Goal: Transaction & Acquisition: Purchase product/service

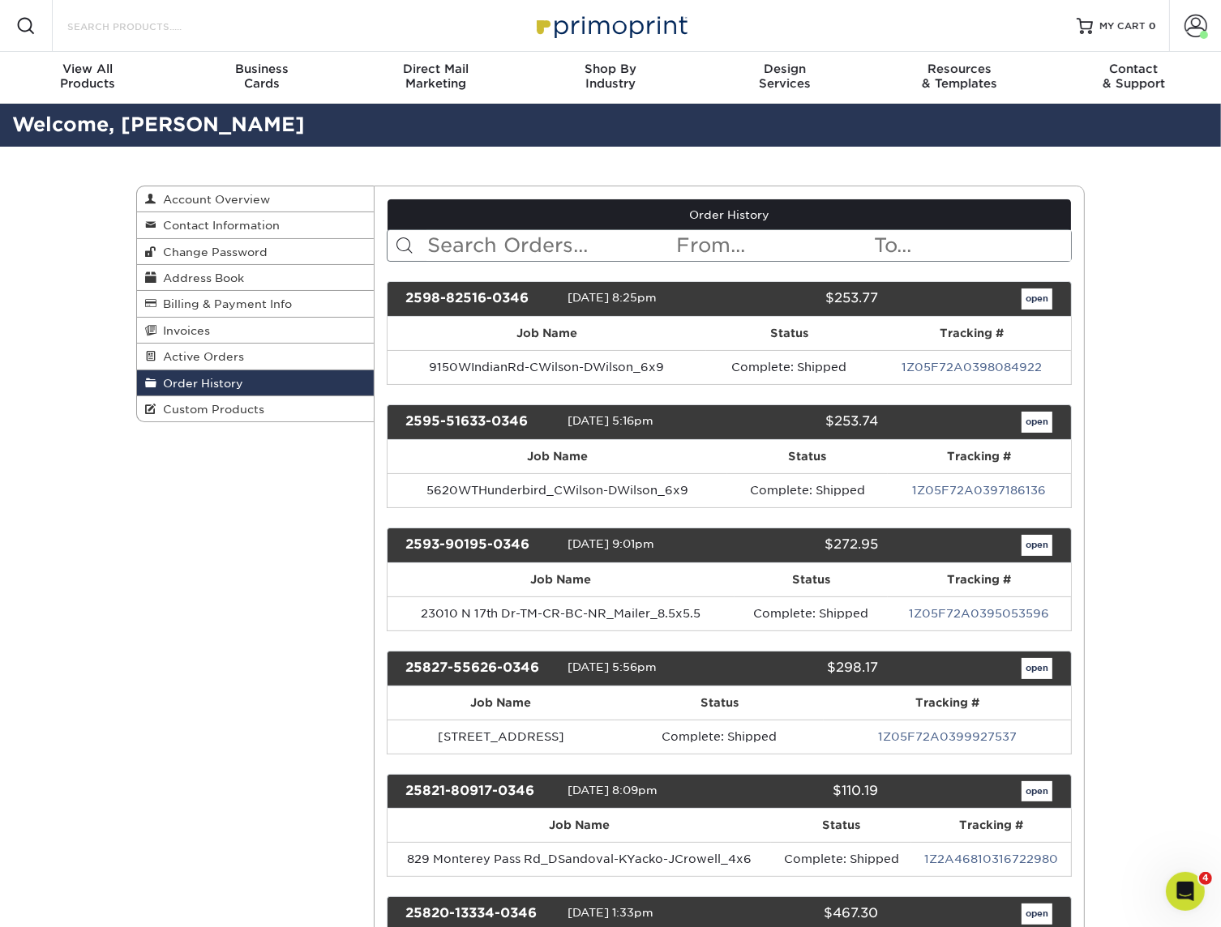
click at [208, 22] on input "Search Products" at bounding box center [145, 25] width 158 height 19
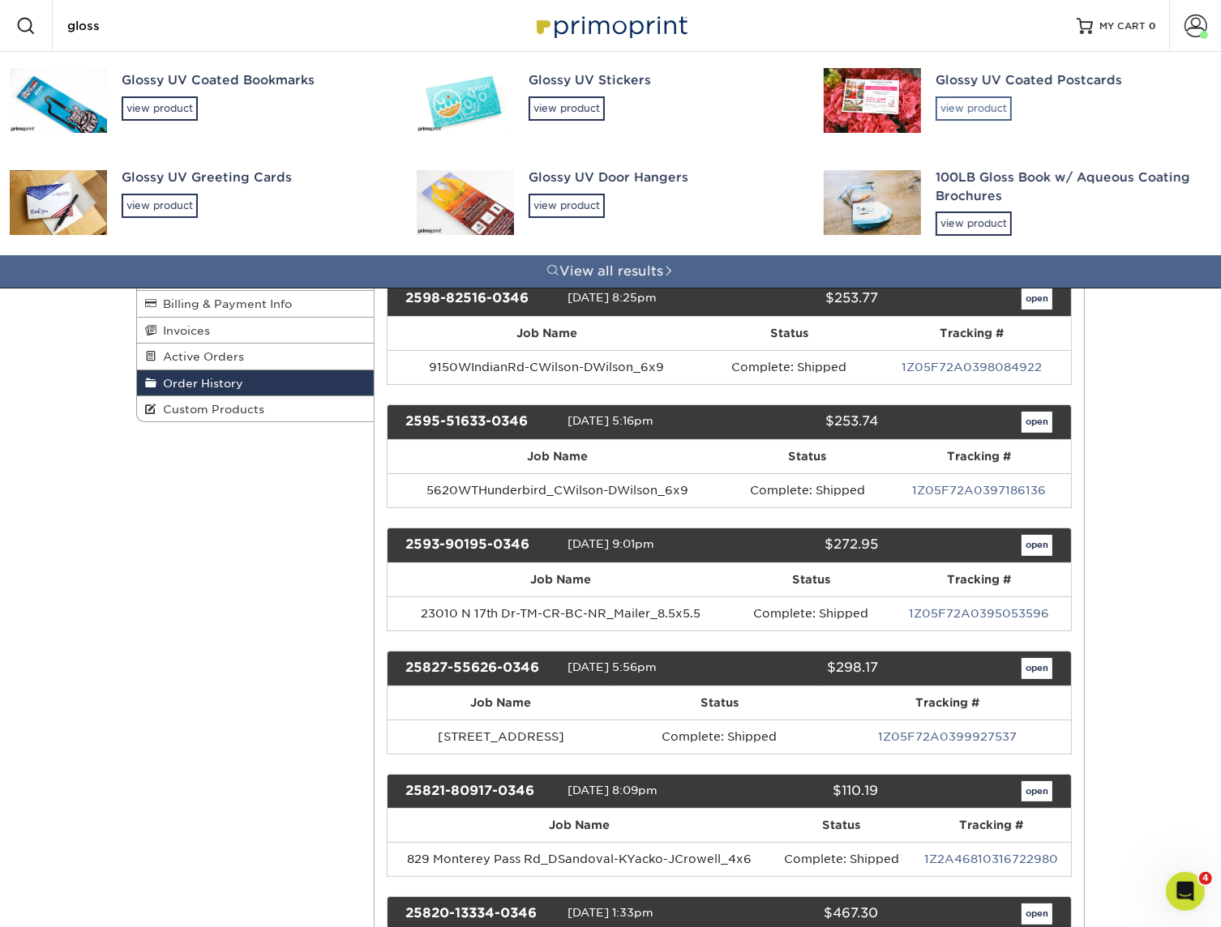
type input "gloss"
click at [977, 104] on div "view product" at bounding box center [973, 108] width 76 height 24
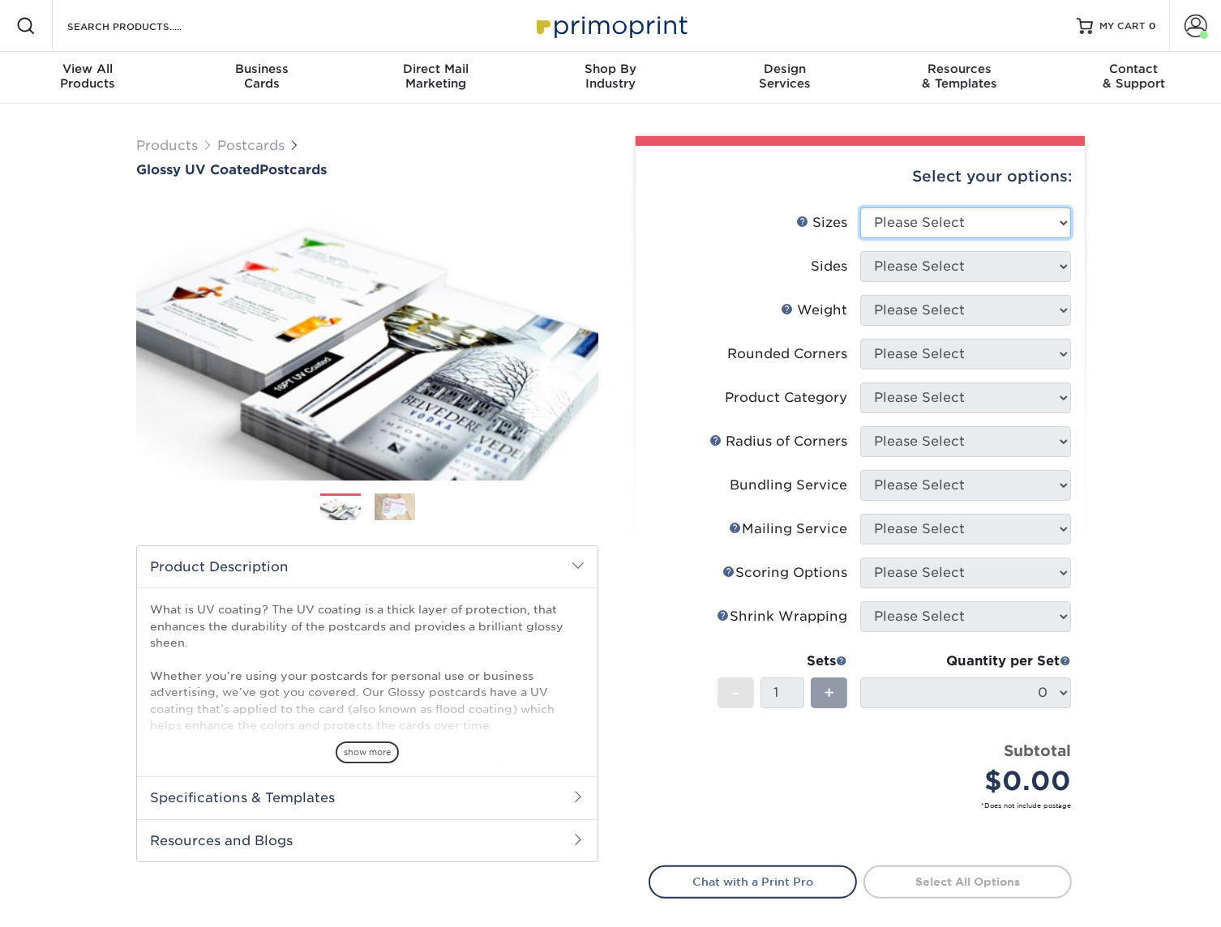
click at [921, 221] on select "Please Select 1.5" x 7" 2" x 4" 2" x 6" 2" x 7" 2" x 8" 2.12" x 5.5" 2.12" x 5.…" at bounding box center [965, 223] width 211 height 31
select select "5.50x8.50"
click at [860, 208] on select "Please Select 1.5" x 7" 2" x 4" 2" x 6" 2" x 7" 2" x 8" 2.12" x 5.5" 2.12" x 5.…" at bounding box center [965, 223] width 211 height 31
click at [897, 272] on select "Please Select Print Both Sides Print Front Only" at bounding box center [965, 266] width 211 height 31
select select "13abbda7-1d64-4f25-8bb2-c179b224825d"
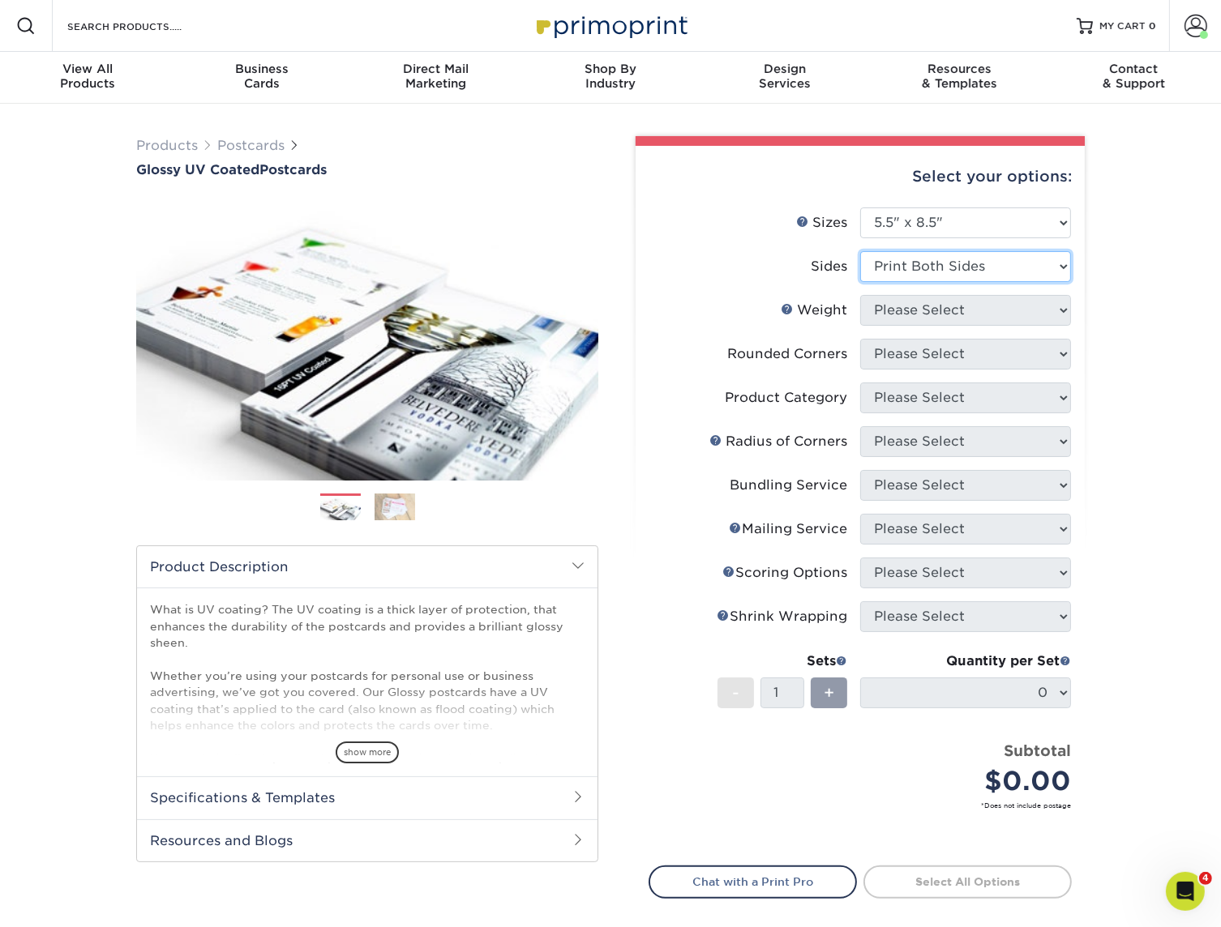
click at [860, 251] on select "Please Select Print Both Sides Print Front Only" at bounding box center [965, 266] width 211 height 31
click at [910, 318] on select "Please Select 16PT 18PT C1S 14PT" at bounding box center [965, 310] width 211 height 31
select select "14PT"
click at [860, 295] on select "Please Select 16PT 18PT C1S 14PT" at bounding box center [965, 310] width 211 height 31
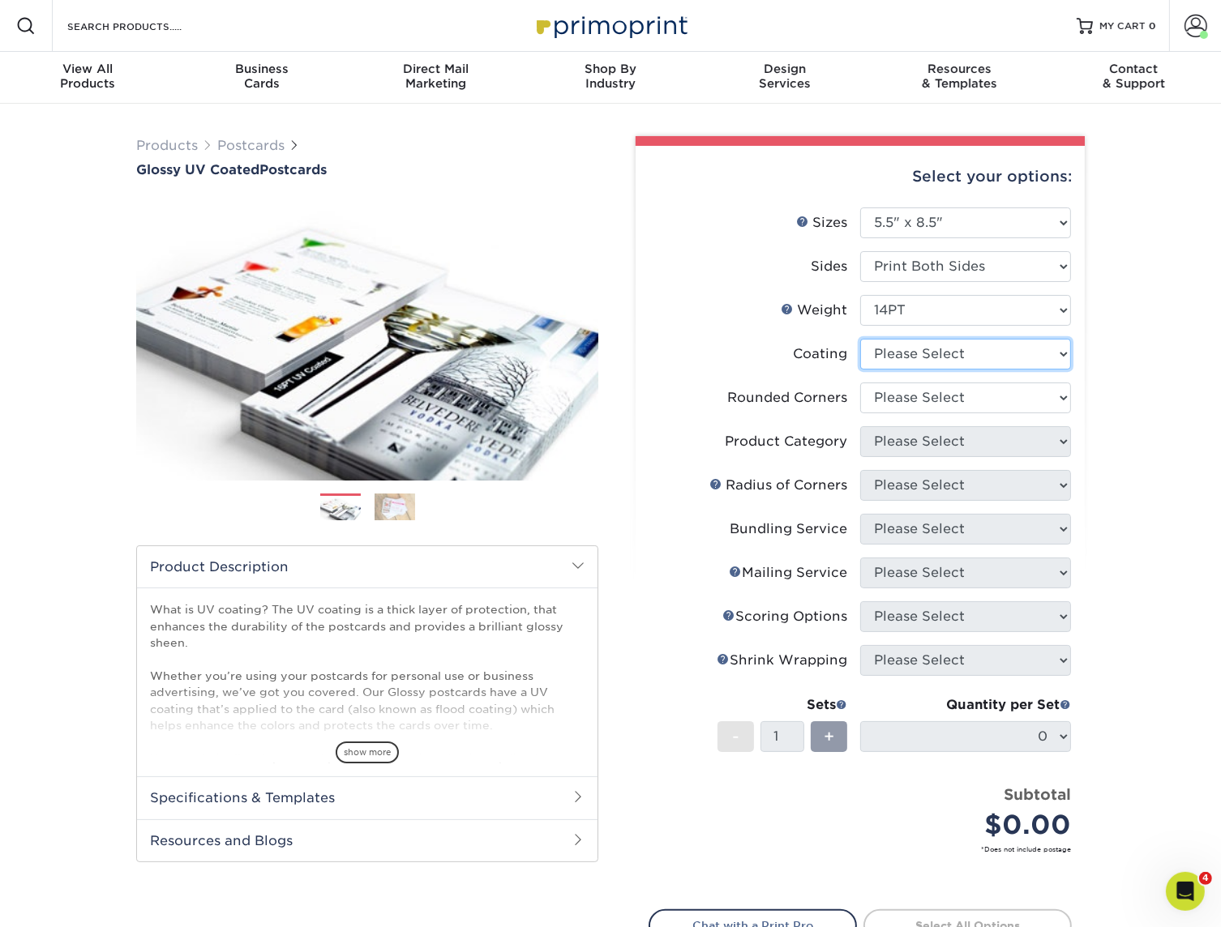
click at [899, 355] on select at bounding box center [965, 354] width 211 height 31
select select "1e8116af-acfc-44b1-83dc-8181aa338834"
click at [860, 339] on select at bounding box center [965, 354] width 211 height 31
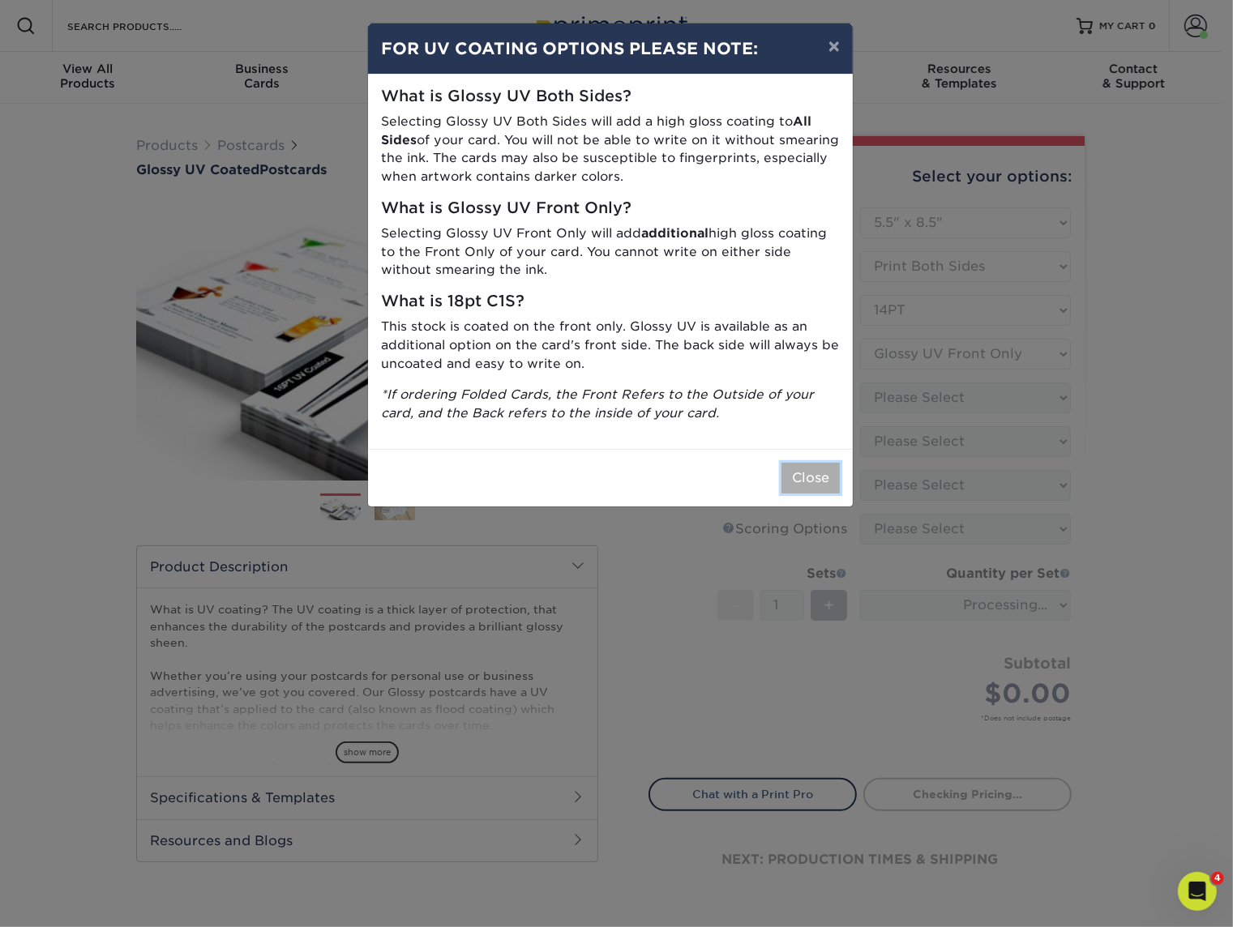
click at [812, 476] on button "Close" at bounding box center [810, 478] width 58 height 31
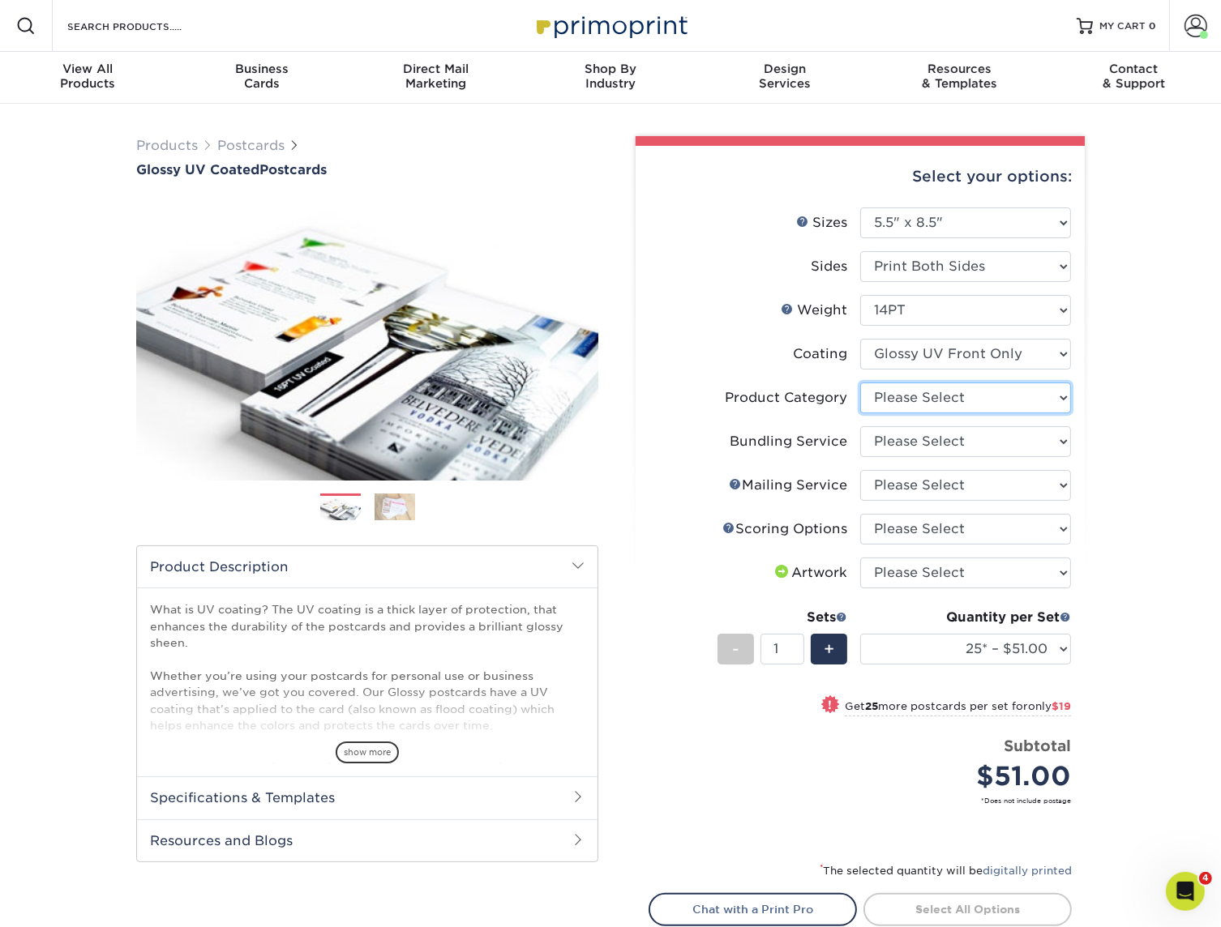
click at [941, 392] on select "Please Select Postcards" at bounding box center [965, 398] width 211 height 31
select select "9b7272e0-d6c8-4c3c-8e97-d3a1bcdab858"
click at [860, 383] on select "Please Select Postcards" at bounding box center [965, 398] width 211 height 31
click at [910, 439] on select "Please Select No Bundling Services Yes, Bundles of 50 (+2 Days) Yes, Bundles of…" at bounding box center [965, 441] width 211 height 31
select select "58689abb-25c0-461c-a4c3-a80b627d6649"
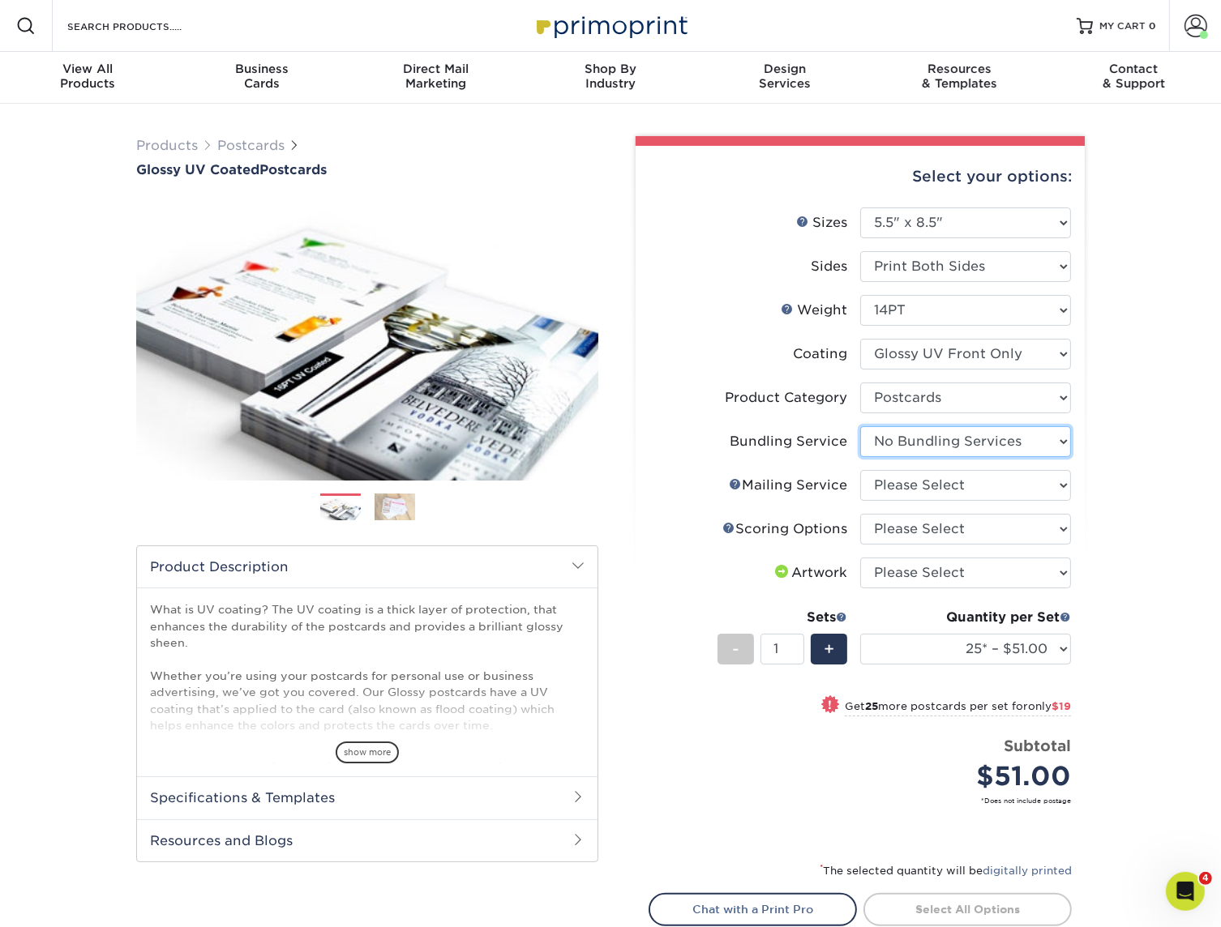
click at [860, 426] on select "Please Select No Bundling Services Yes, Bundles of 50 (+2 Days) Yes, Bundles of…" at bounding box center [965, 441] width 211 height 31
click at [880, 480] on select "Please Select No Direct Mailing Service No, I will mail/stamp/imprint Direct Ma…" at bounding box center [965, 485] width 211 height 31
select select "3e5e9bdd-d78a-4c28-a41d-fe1407925ca6"
click at [860, 470] on select "Please Select No Direct Mailing Service No, I will mail/stamp/imprint Direct Ma…" at bounding box center [965, 485] width 211 height 31
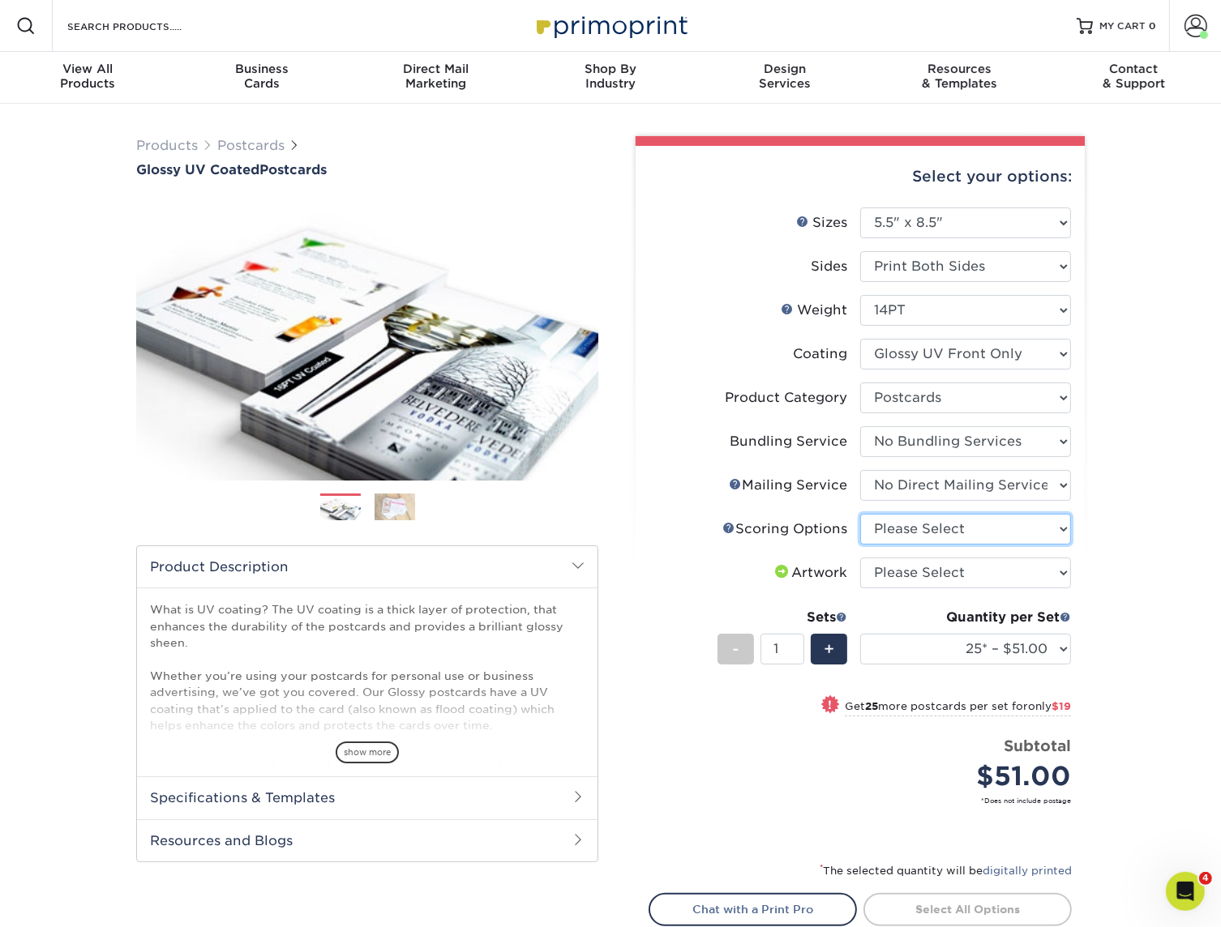
click at [881, 541] on select "Please Select No Scoring One Score Score in Half Two Scores" at bounding box center [965, 529] width 211 height 31
select select "16ebe401-5398-422d-8cb0-f3adbb82deb5"
click at [860, 514] on select "Please Select No Scoring One Score Score in Half Two Scores" at bounding box center [965, 529] width 211 height 31
click at [879, 570] on select "Please Select I will upload files I need a design - $150" at bounding box center [965, 573] width 211 height 31
select select "upload"
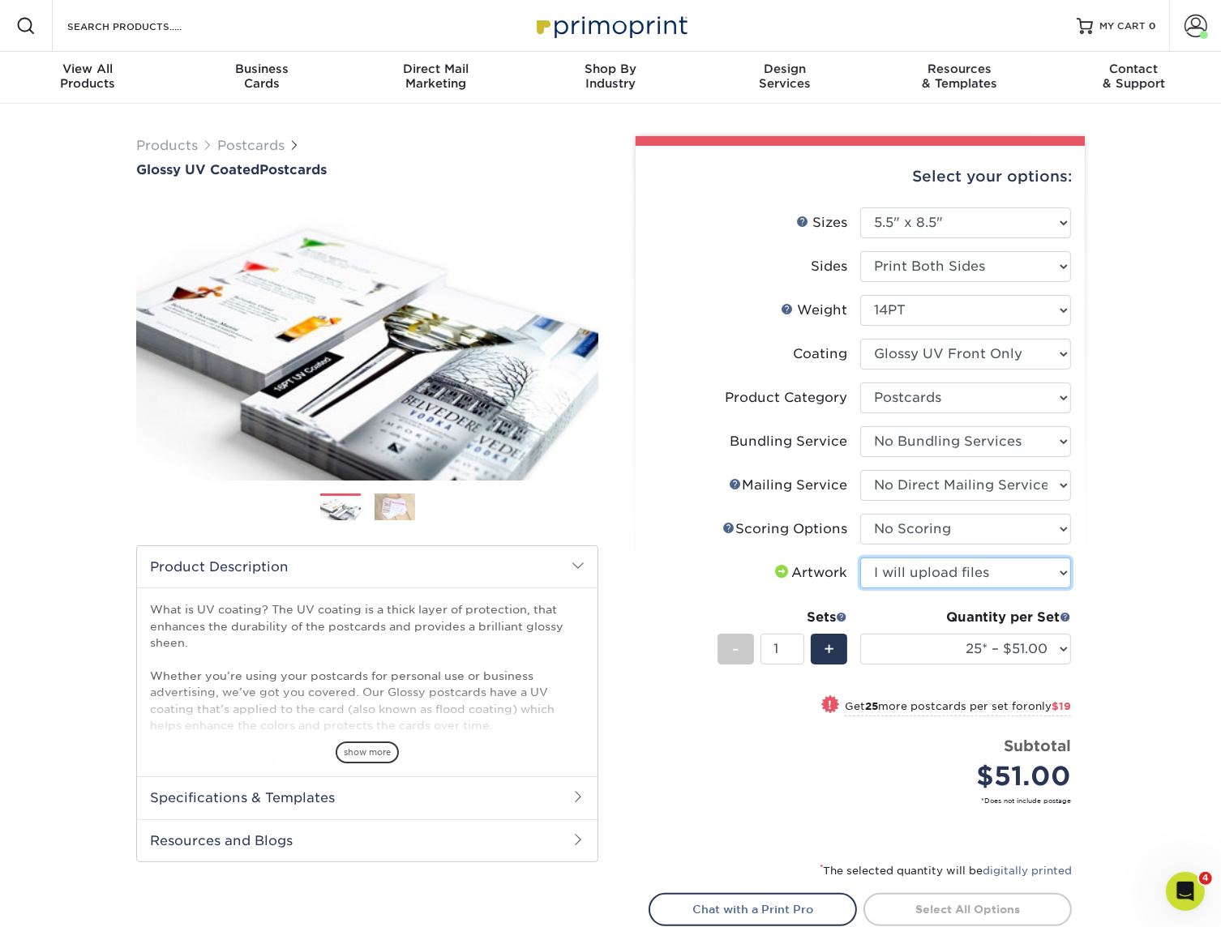
click at [860, 558] on select "Please Select I will upload files I need a design - $150" at bounding box center [965, 573] width 211 height 31
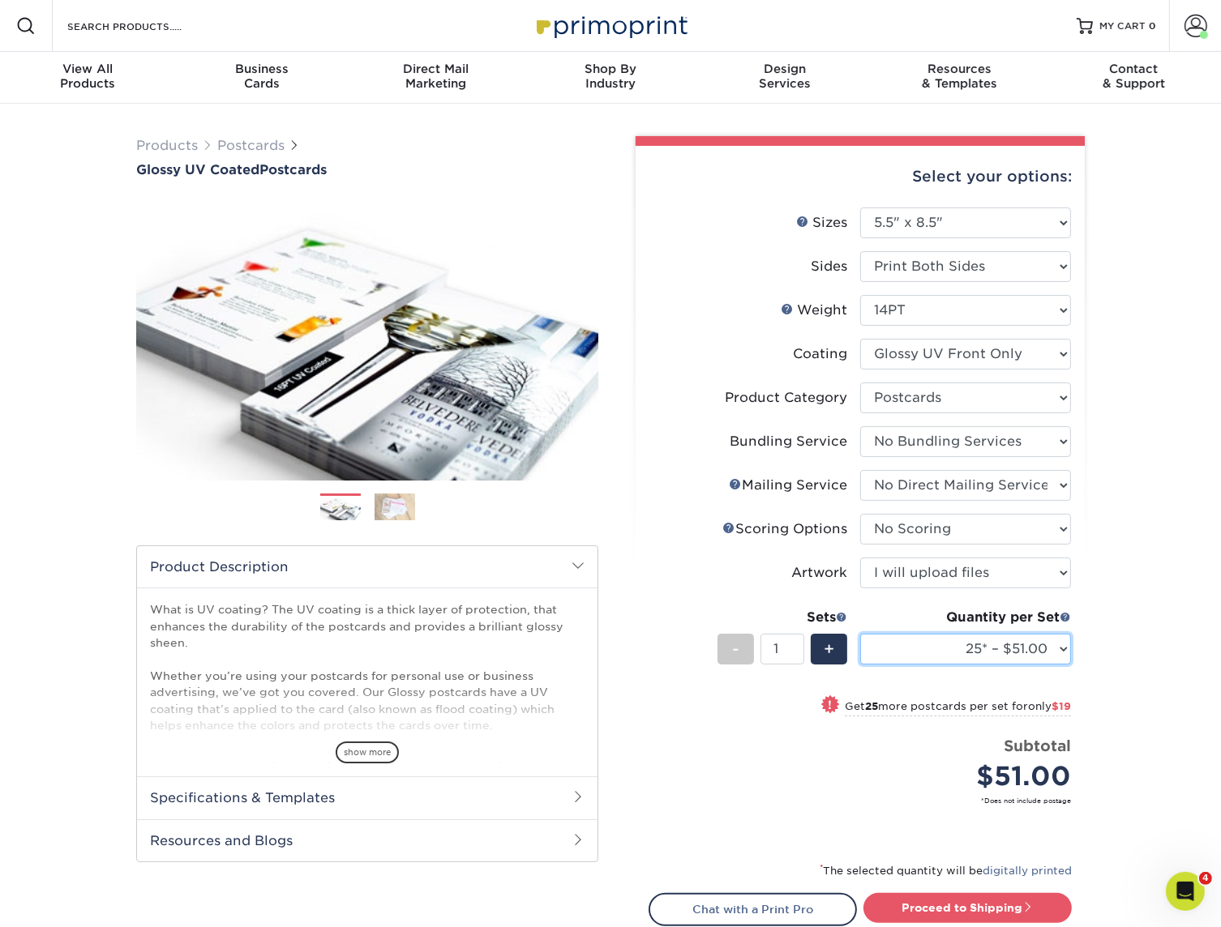
click at [880, 653] on select "25* – $51.00 50* – $70.00 75* – $82.00 100* – $128.00 250* – $192.00 500 – $213…" at bounding box center [965, 649] width 211 height 31
select select "1000 – $246.00"
click at [860, 634] on select "25* – $51.00 50* – $70.00 75* – $82.00 100* – $128.00 250* – $192.00 500 – $213…" at bounding box center [965, 649] width 211 height 31
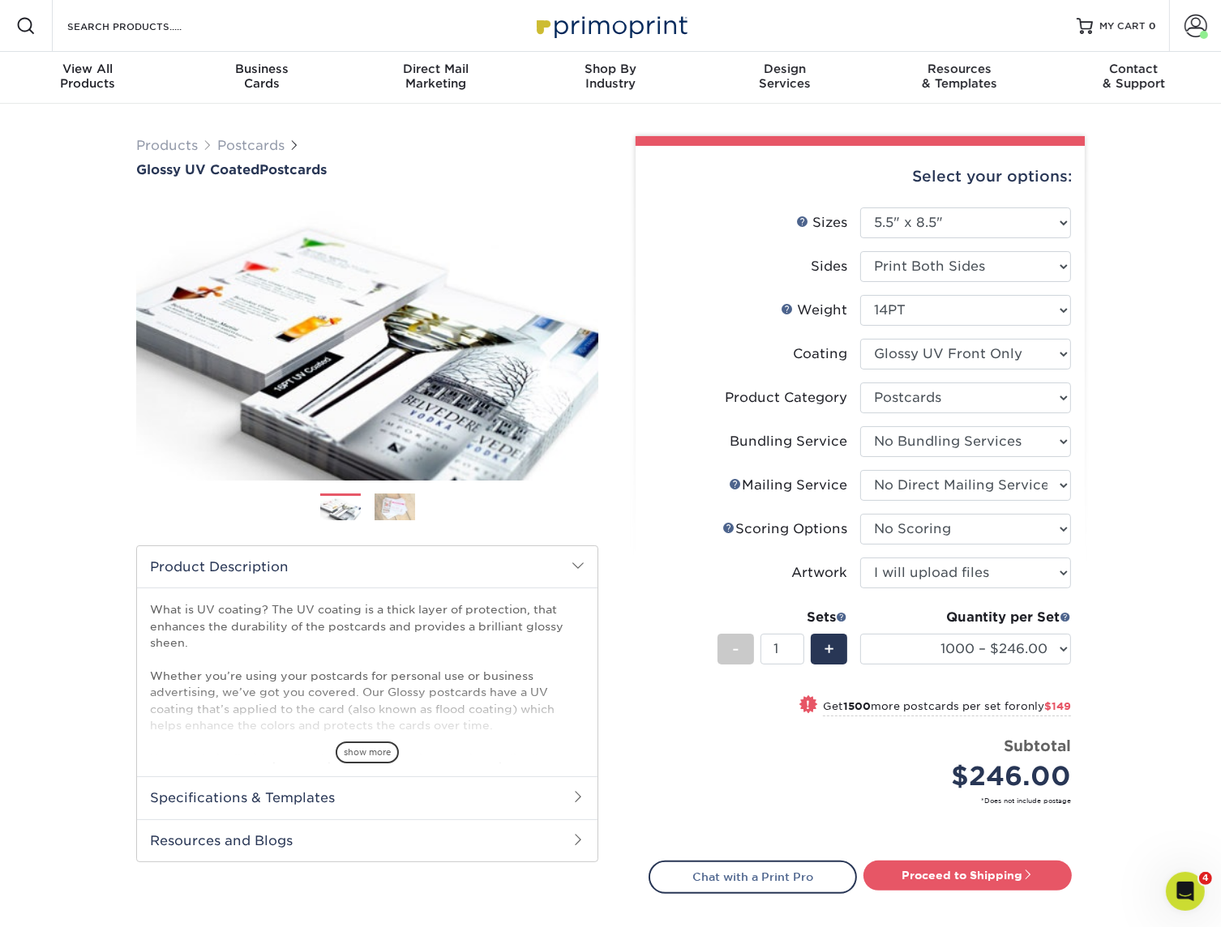
click at [1118, 483] on div "Products Postcards Glossy UV Coated Postcards Previous Next show more 25" at bounding box center [610, 577] width 1221 height 946
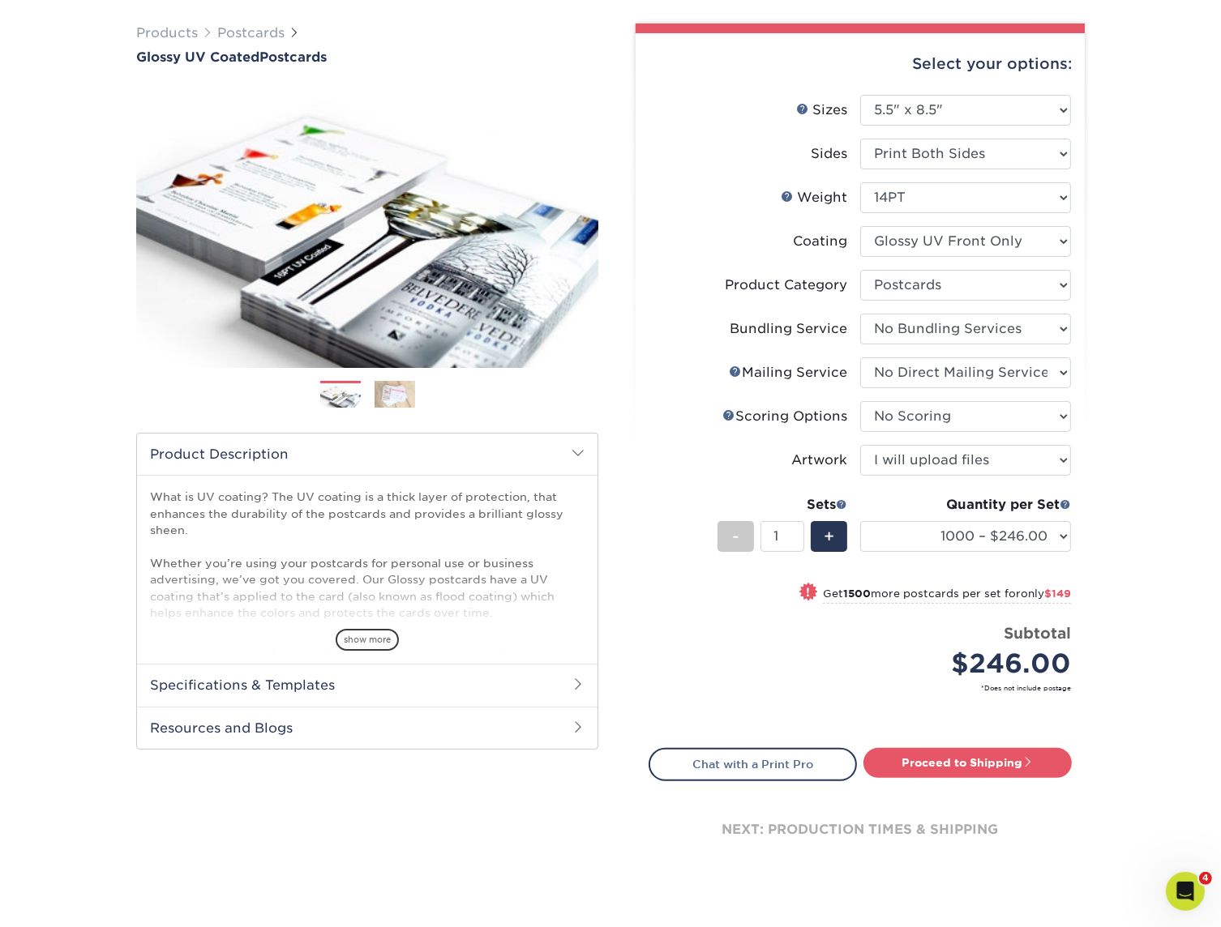
scroll to position [243, 0]
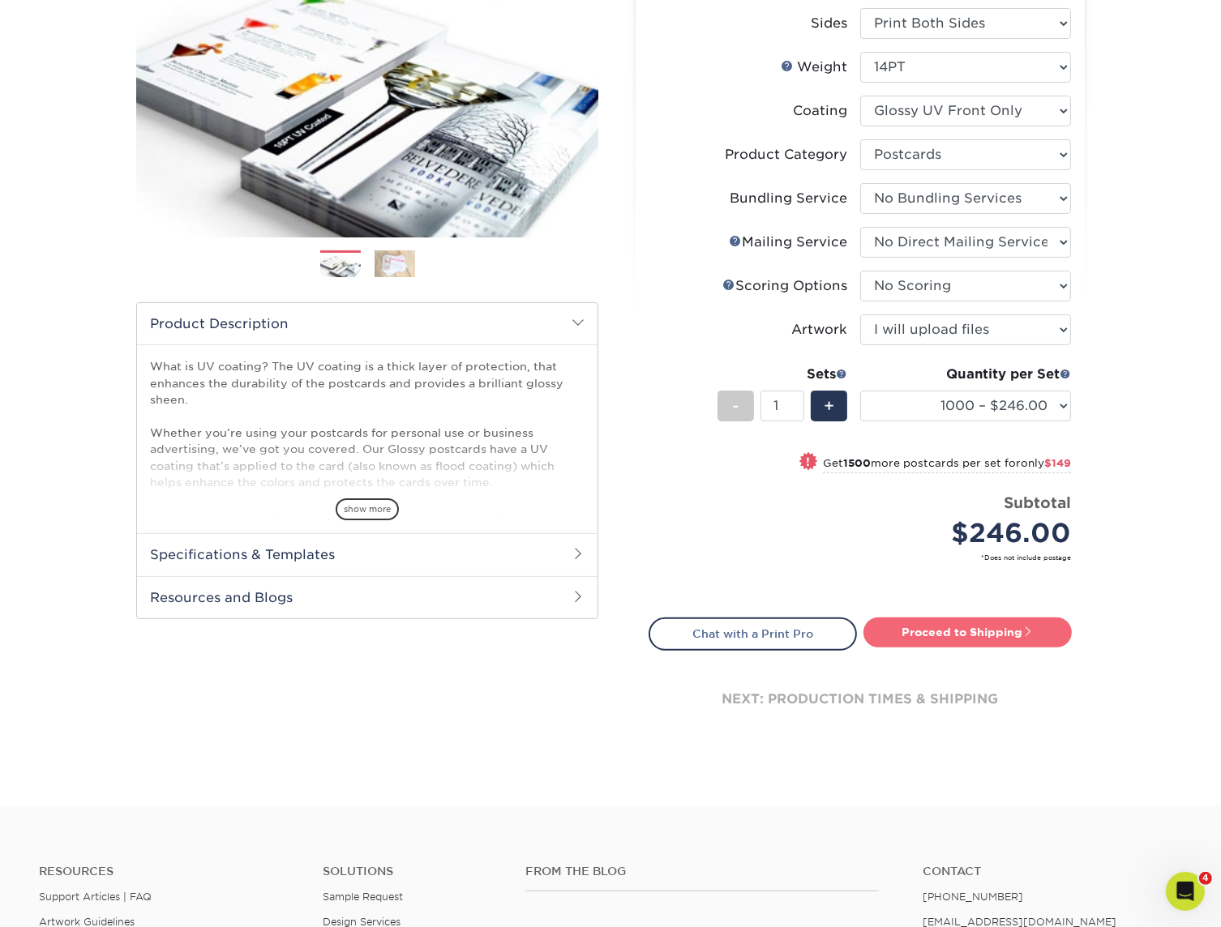
click at [940, 625] on link "Proceed to Shipping" at bounding box center [967, 632] width 208 height 29
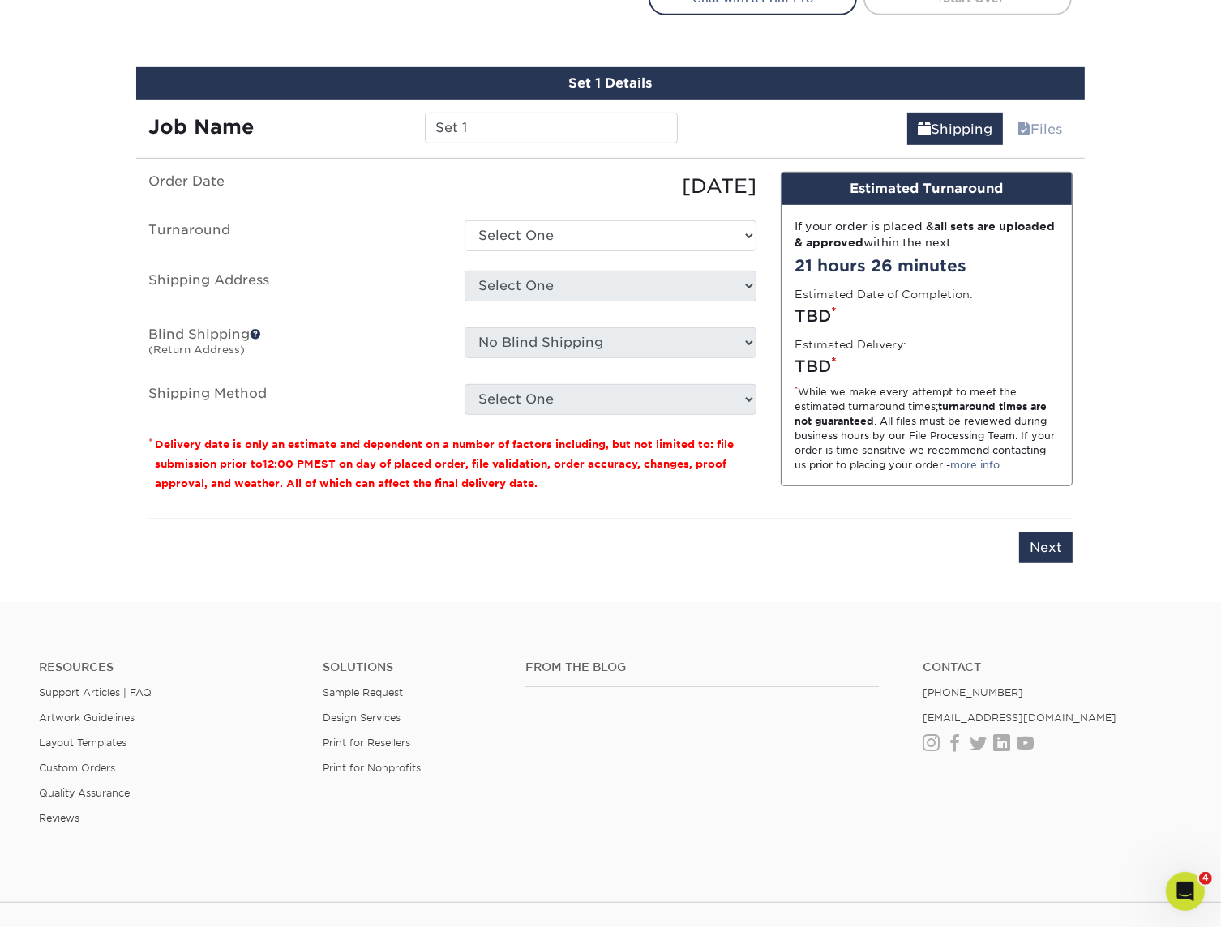
scroll to position [904, 0]
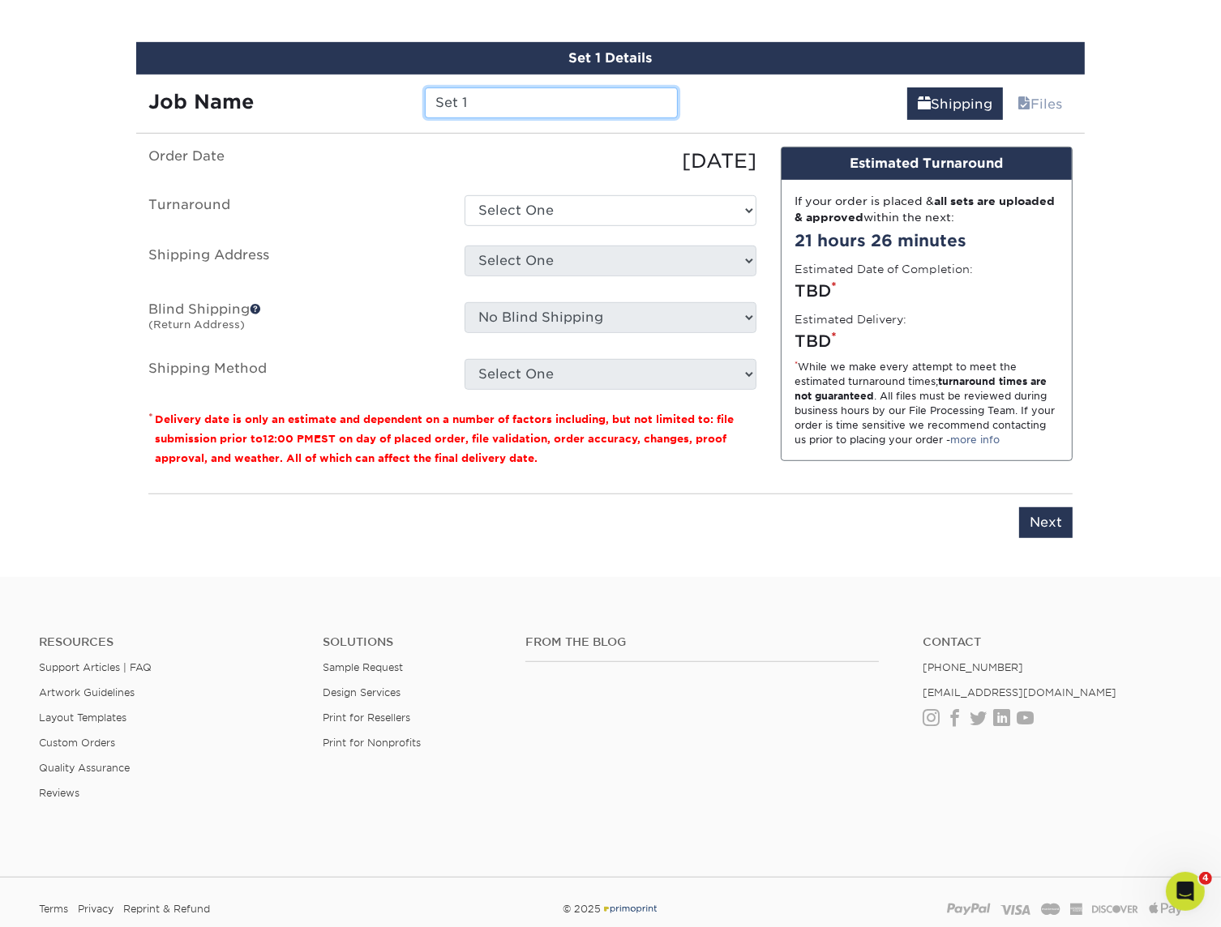
click at [492, 92] on input "Set 1" at bounding box center [551, 103] width 252 height 31
type input "2665LaLuna-TM-CR-NR-NF_Mailer_8.5x5.5"
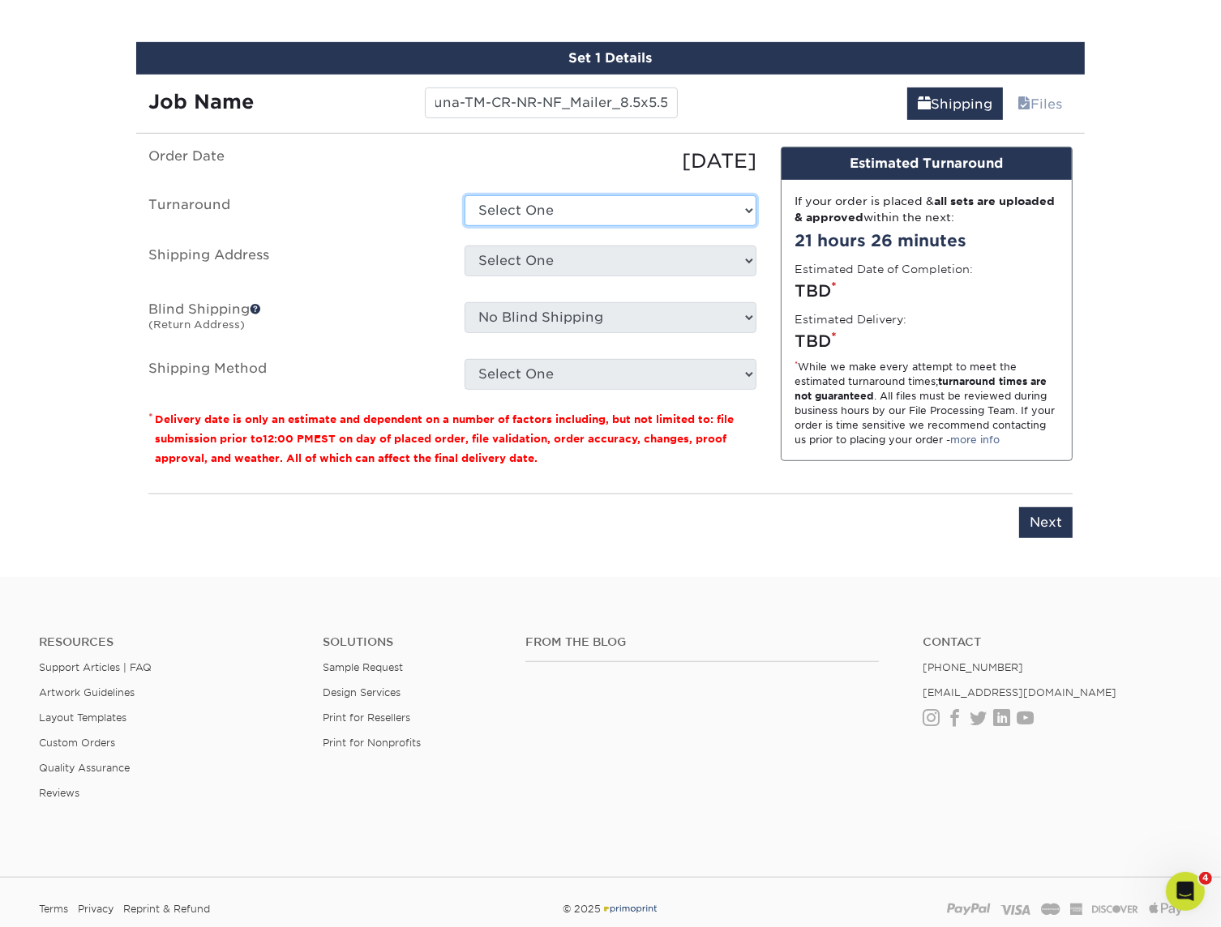
scroll to position [0, 0]
click at [554, 198] on select "Select One 2-4 Business Days 2 Day Next Business Day" at bounding box center [610, 210] width 292 height 31
select select "ff996ea4-6c35-46e0-8aed-b992148d02d5"
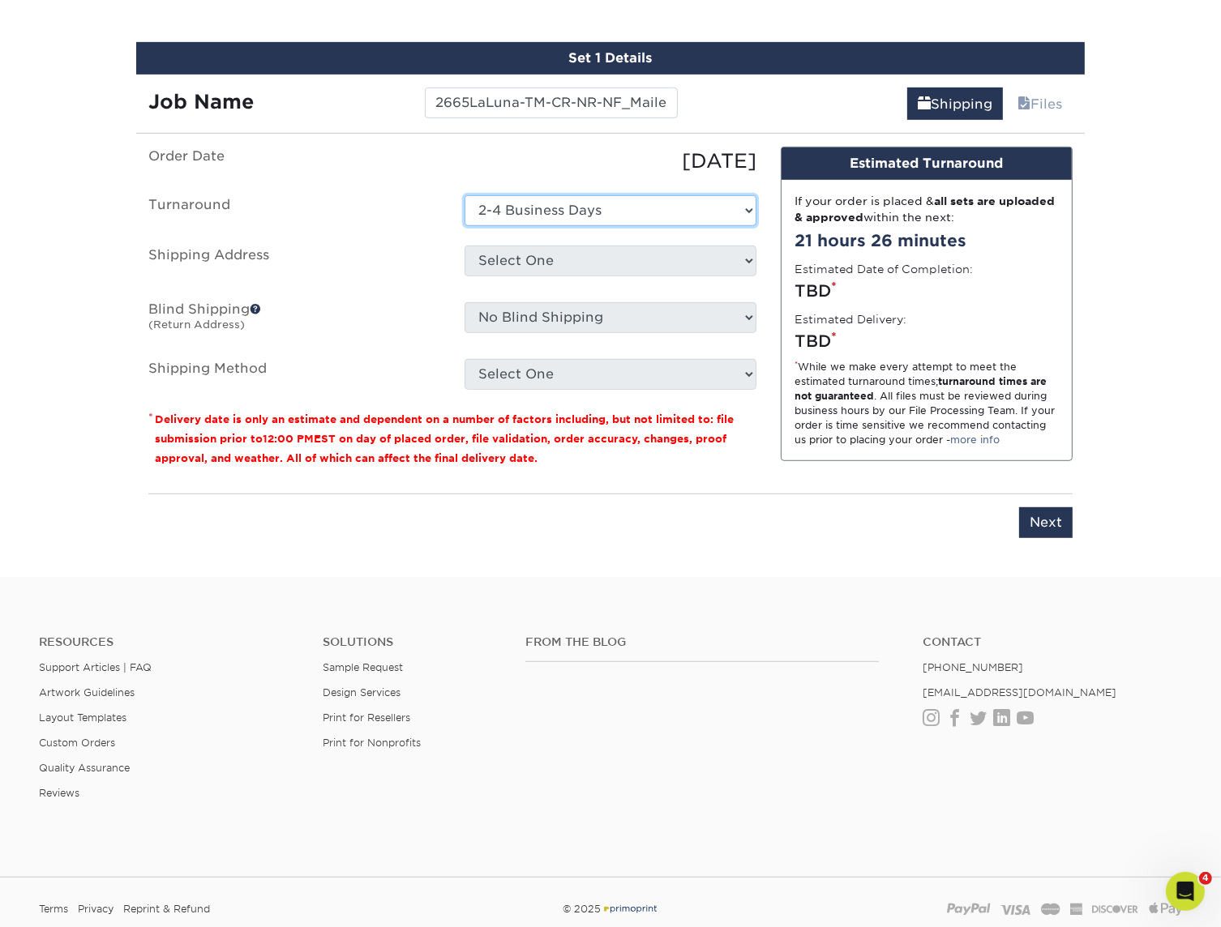
click at [464, 195] on select "Select One 2-4 Business Days 2 Day Next Business Day" at bounding box center [610, 210] width 292 height 31
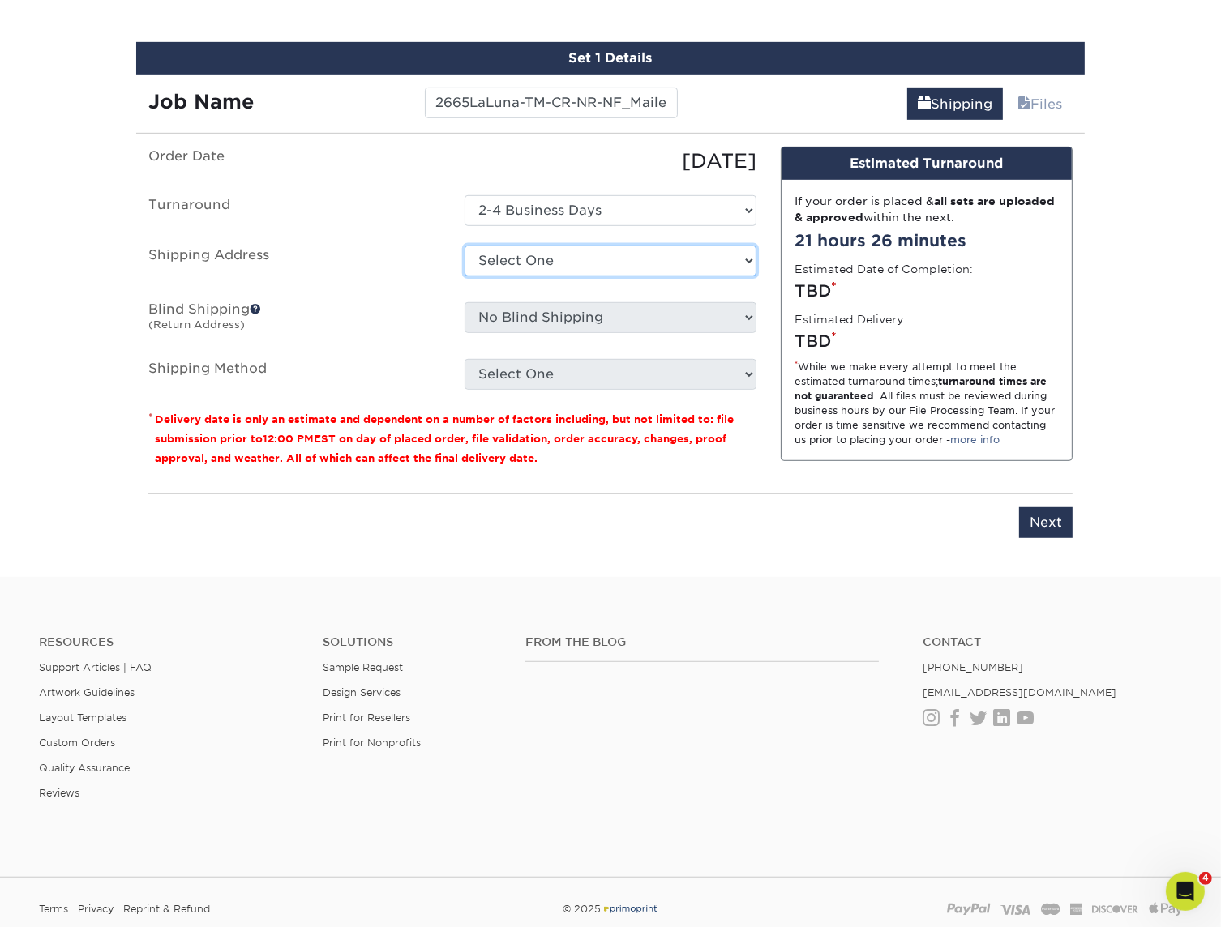
click at [543, 268] on select "Select One B&B Services Bob's Amex Camarillo Cerritos Costa Mesa DAUM South Bay…" at bounding box center [610, 261] width 292 height 31
select select "218562"
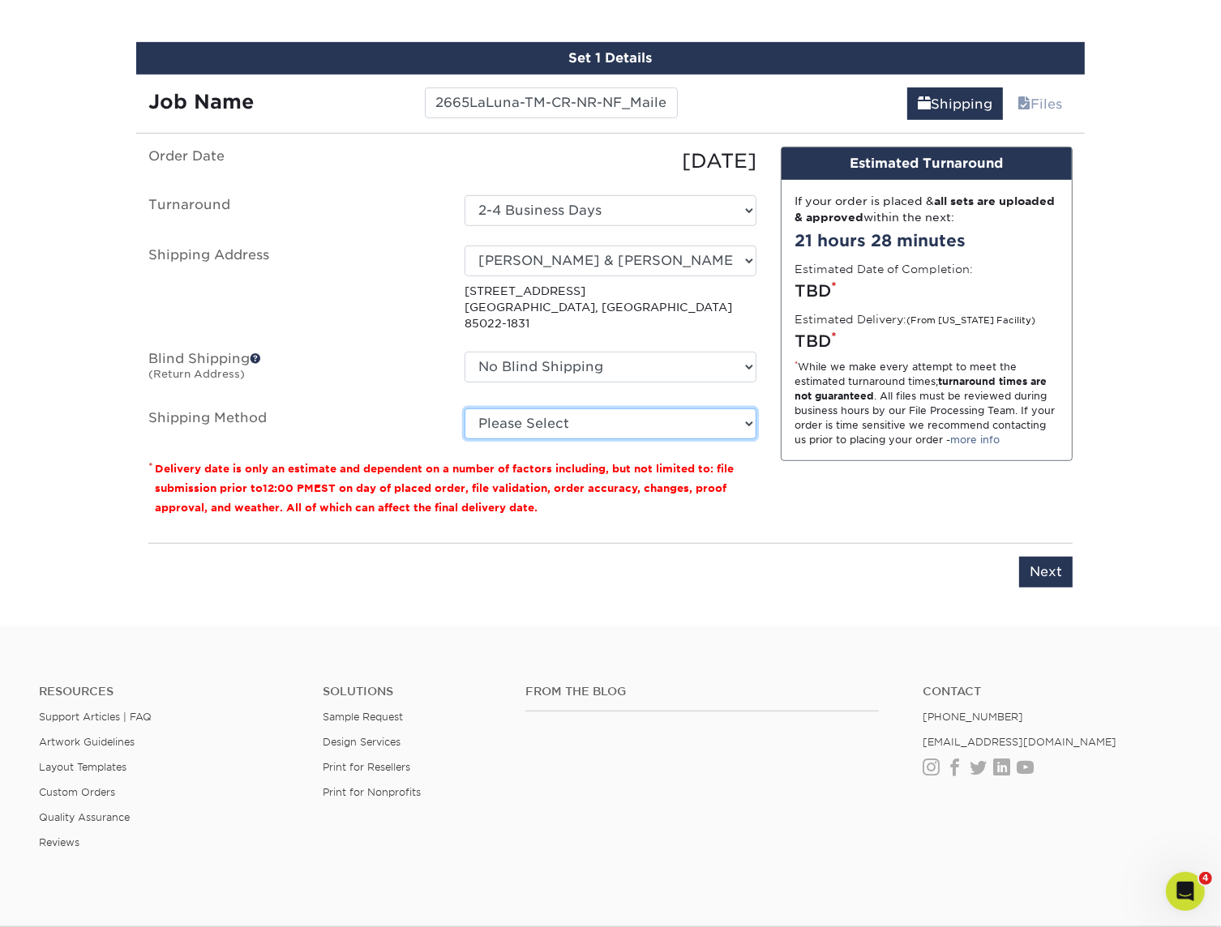
click at [567, 409] on select "Please Select Ground Shipping (+$26.99) 3 Day Shipping Service (+$37.70) 2 Day …" at bounding box center [610, 424] width 292 height 31
select select "03"
click at [464, 409] on select "Please Select Ground Shipping (+$26.99) 3 Day Shipping Service (+$37.70) 2 Day …" at bounding box center [610, 424] width 292 height 31
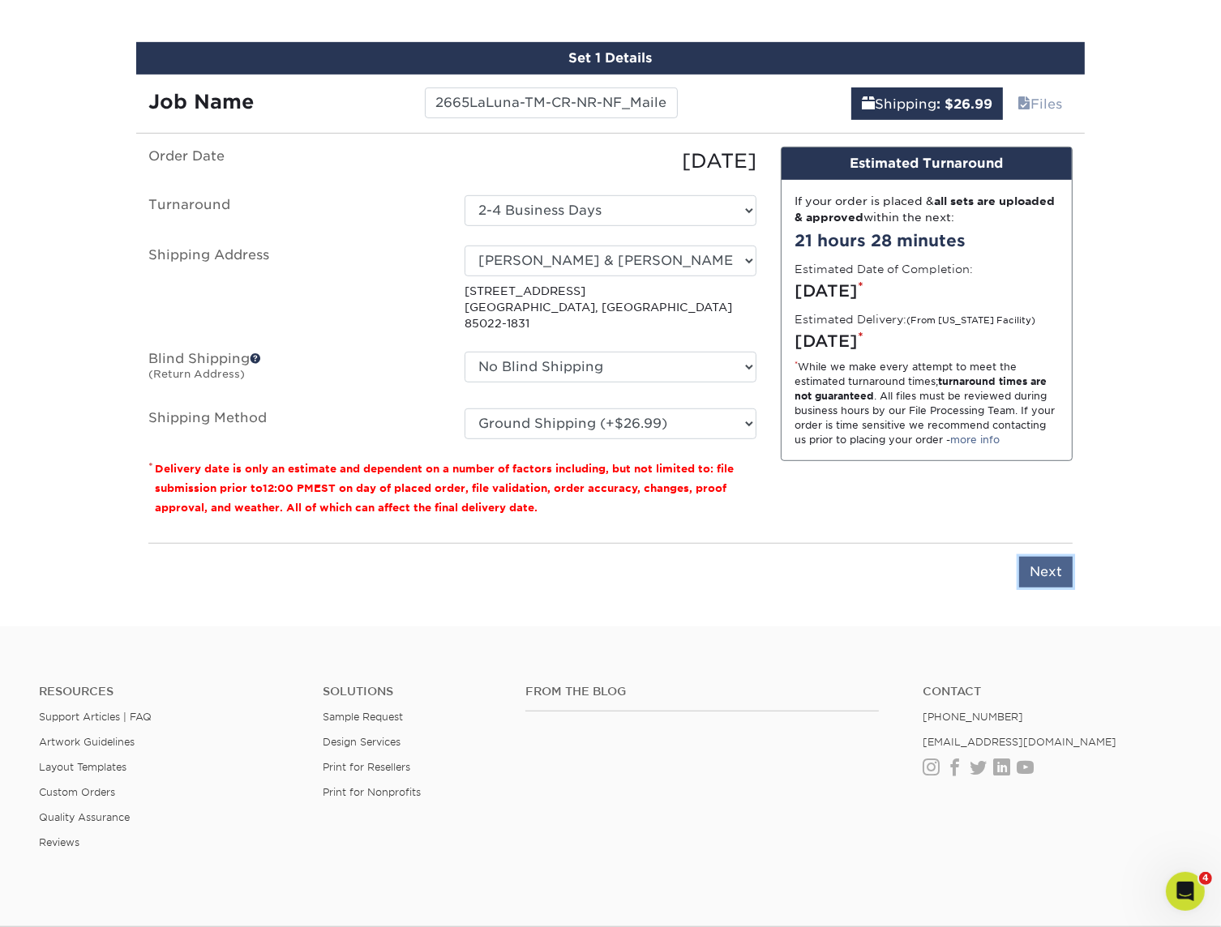
click at [1054, 560] on input "Next" at bounding box center [1046, 572] width 54 height 31
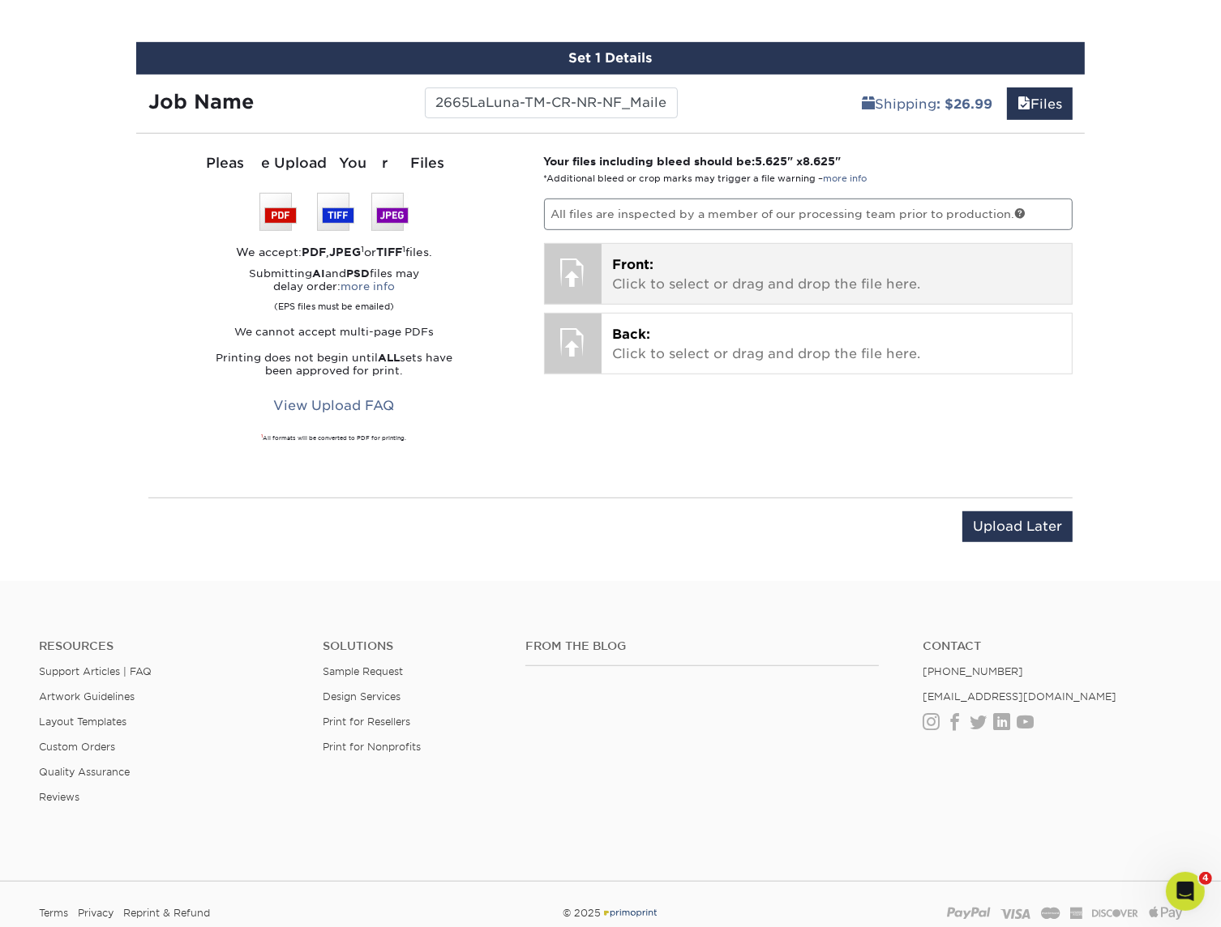
click at [760, 294] on div "Front: Click to select or drag and drop the file here. Choose file" at bounding box center [836, 274] width 471 height 60
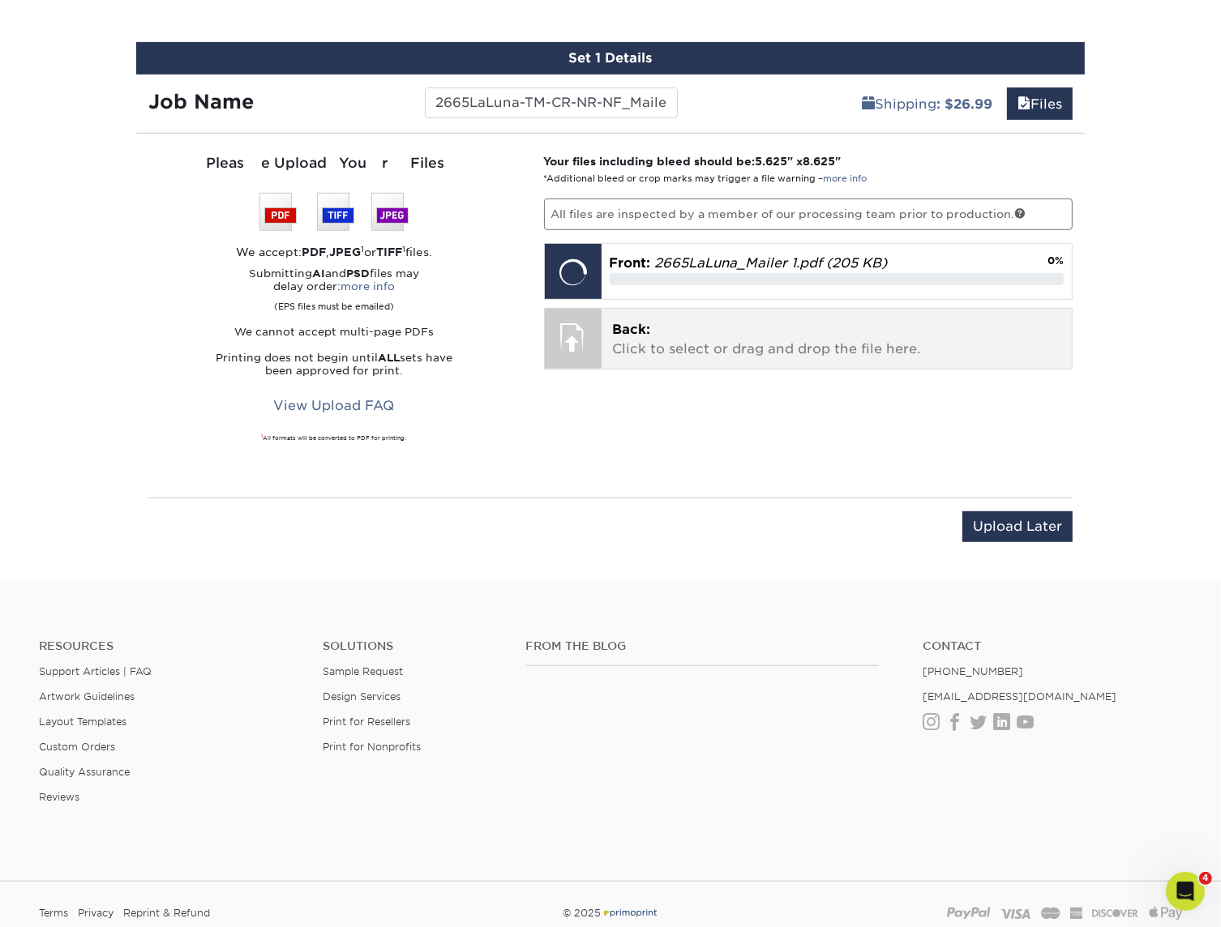
click at [817, 343] on p "Back: Click to select or drag and drop the file here." at bounding box center [837, 339] width 448 height 39
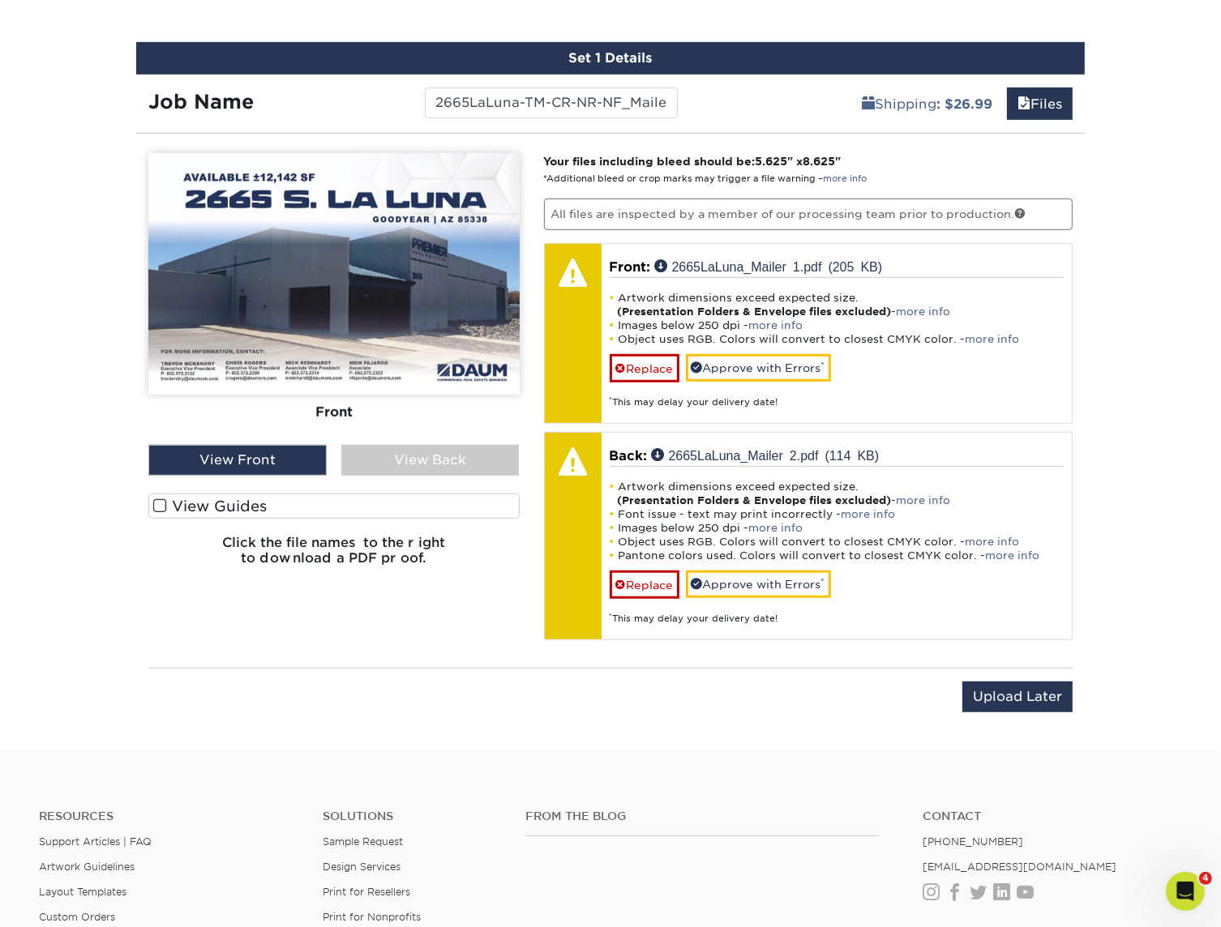
click at [156, 503] on span at bounding box center [160, 506] width 14 height 15
click at [0, 0] on input "View Guides" at bounding box center [0, 0] width 0 height 0
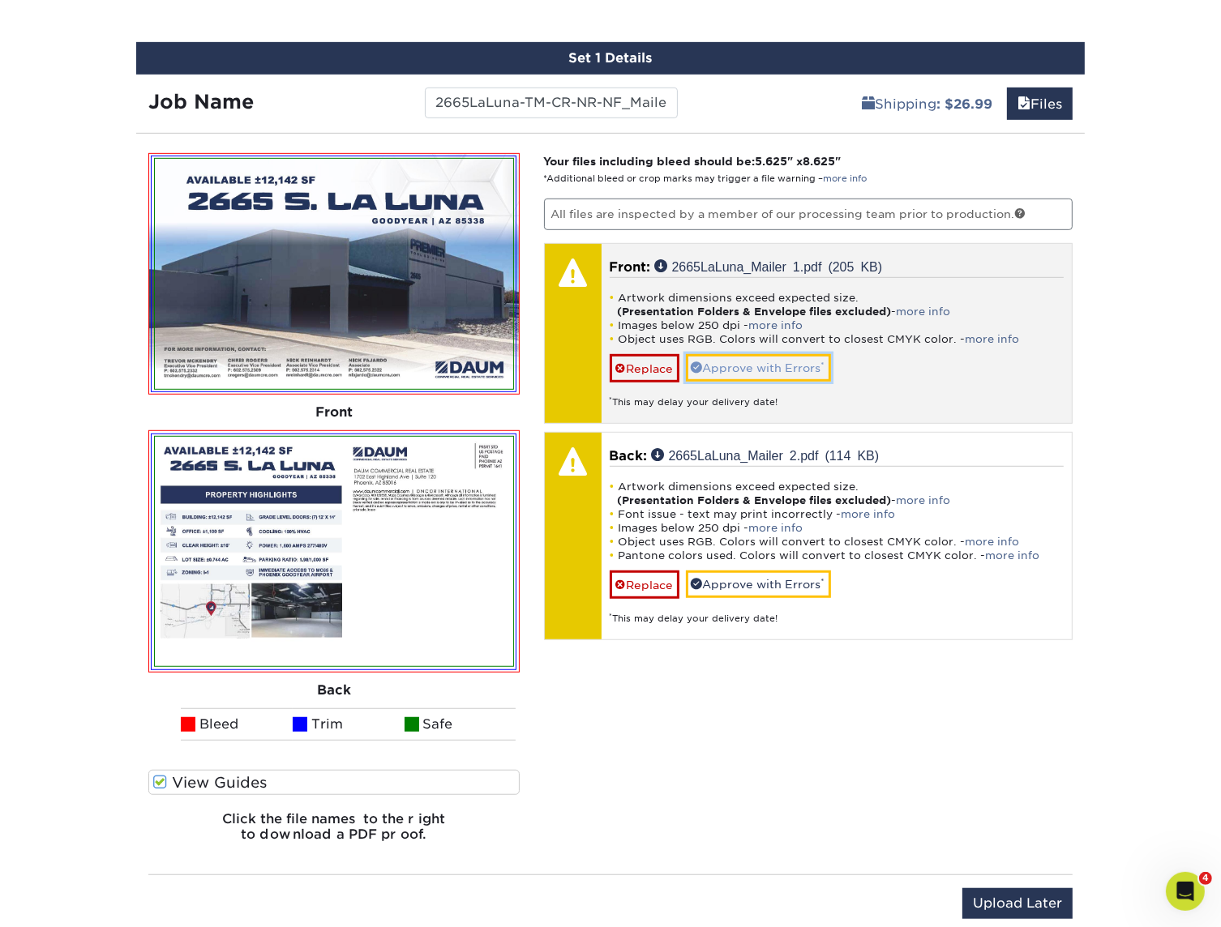
click at [743, 369] on link "Approve with Errors *" at bounding box center [758, 368] width 145 height 28
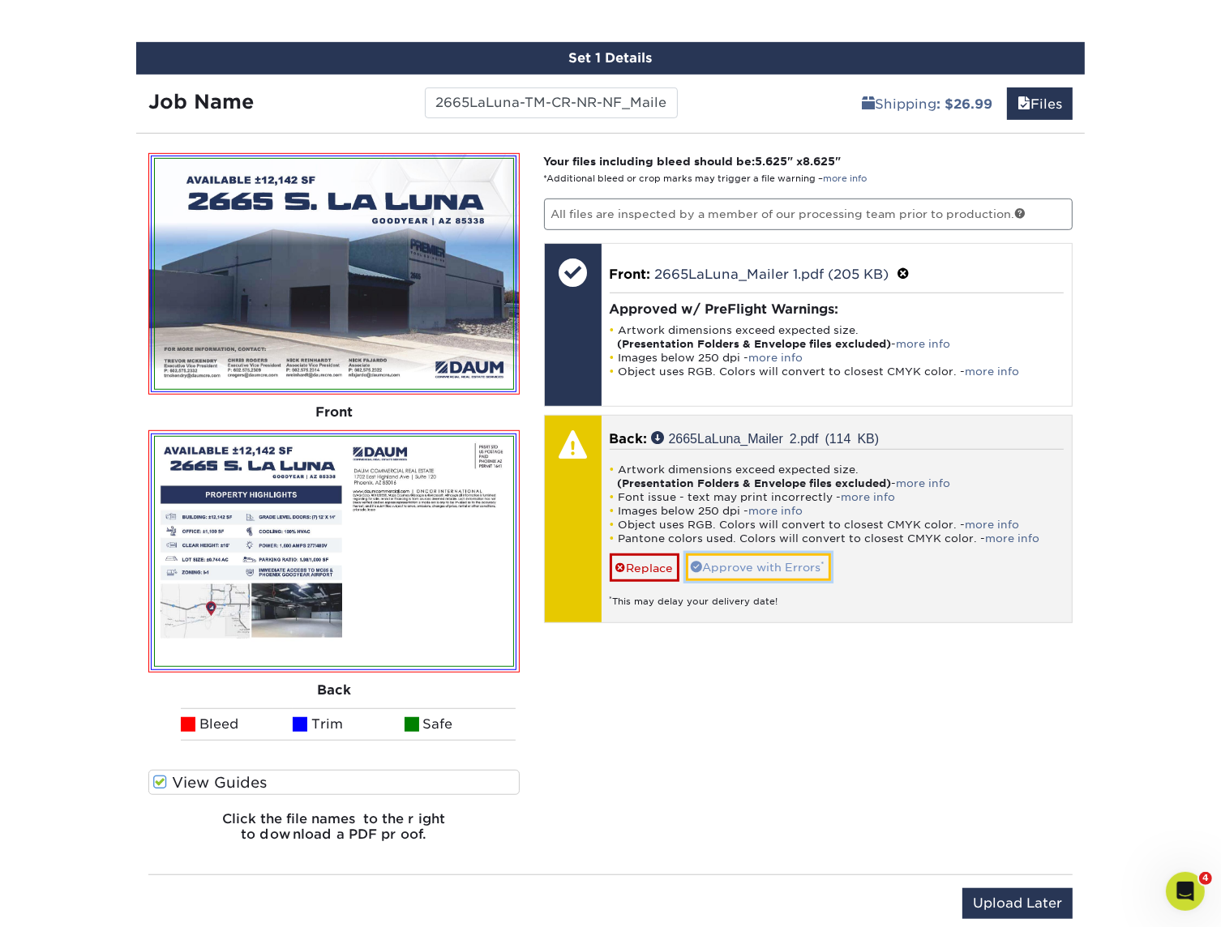
click at [753, 562] on link "Approve with Errors *" at bounding box center [758, 568] width 145 height 28
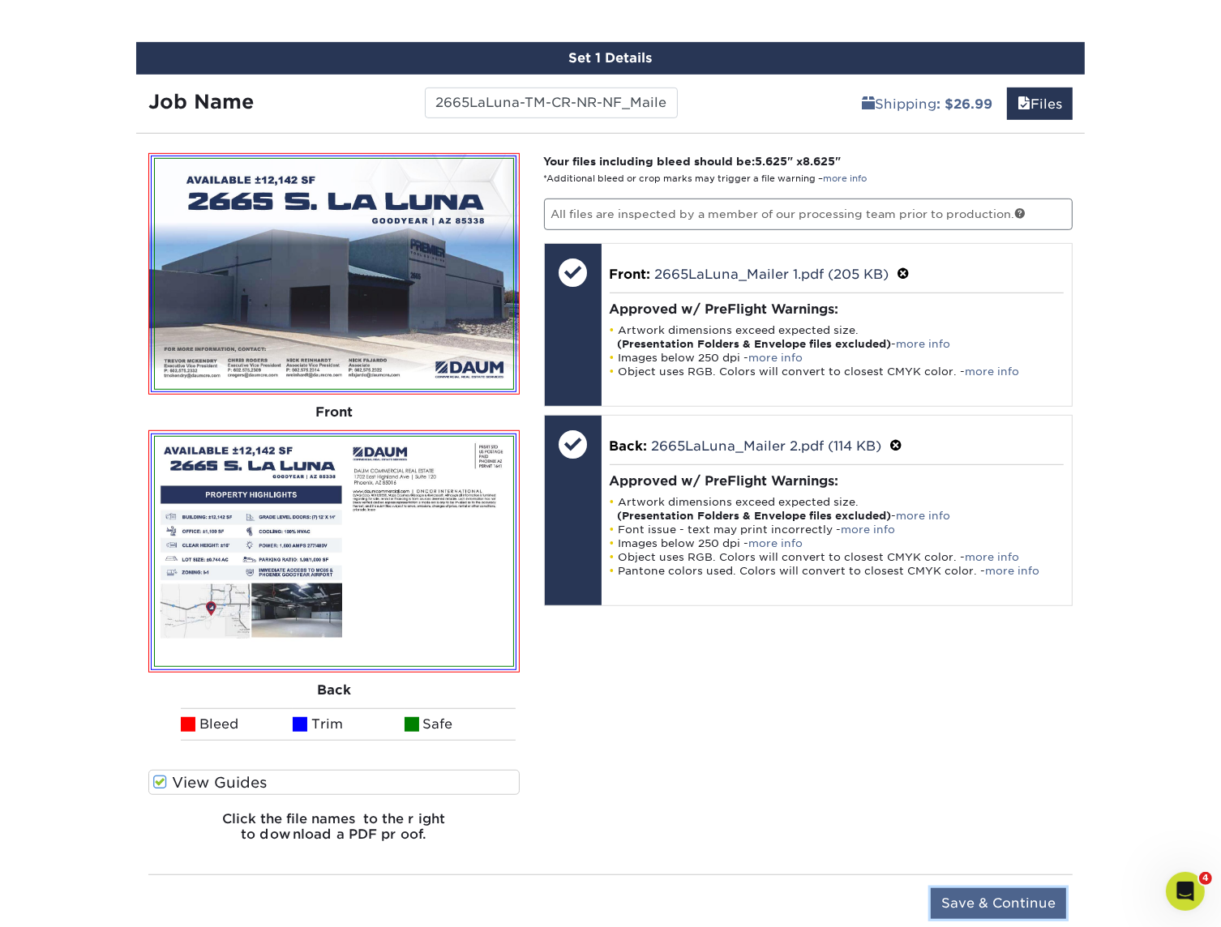
click at [951, 903] on input "Save & Continue" at bounding box center [998, 903] width 135 height 31
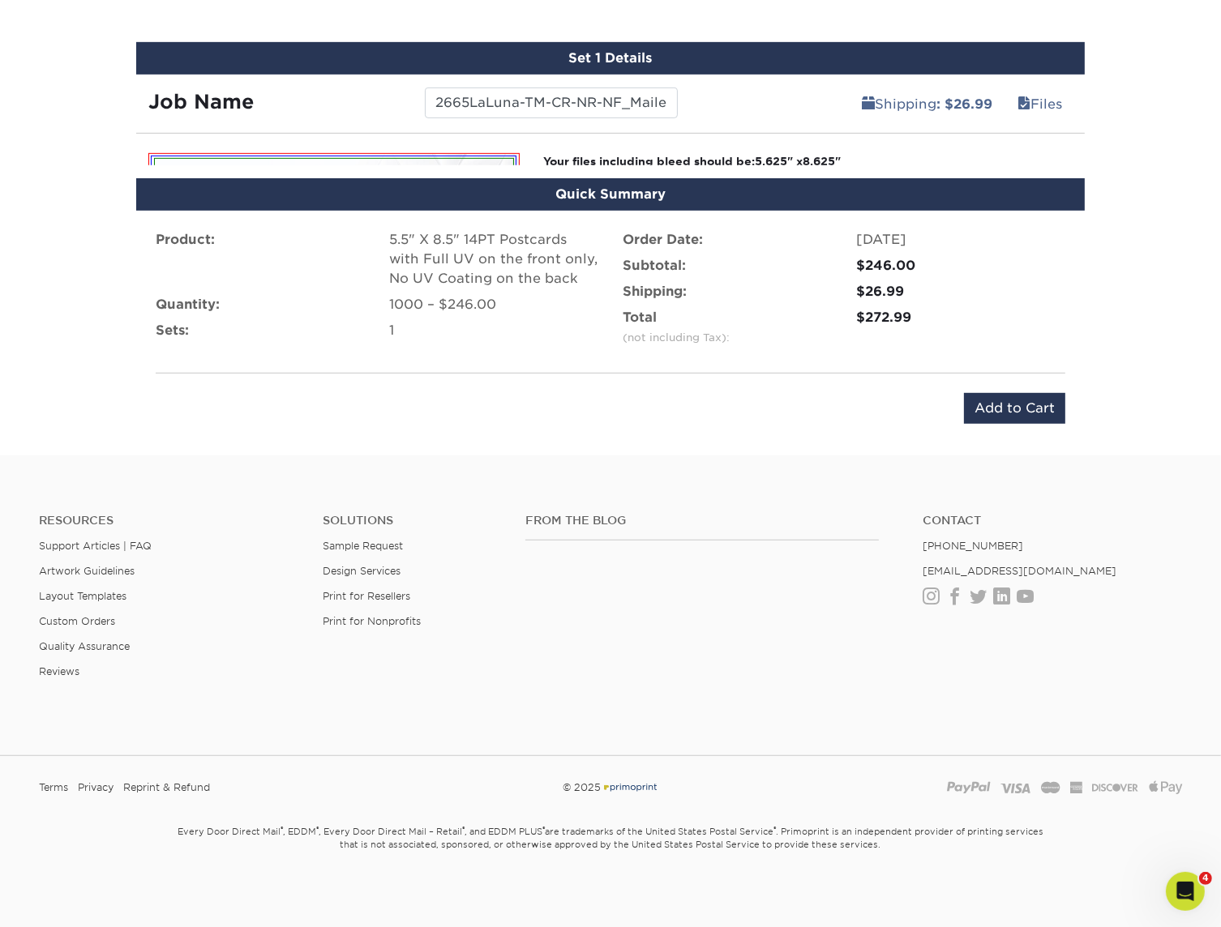
scroll to position [878, 0]
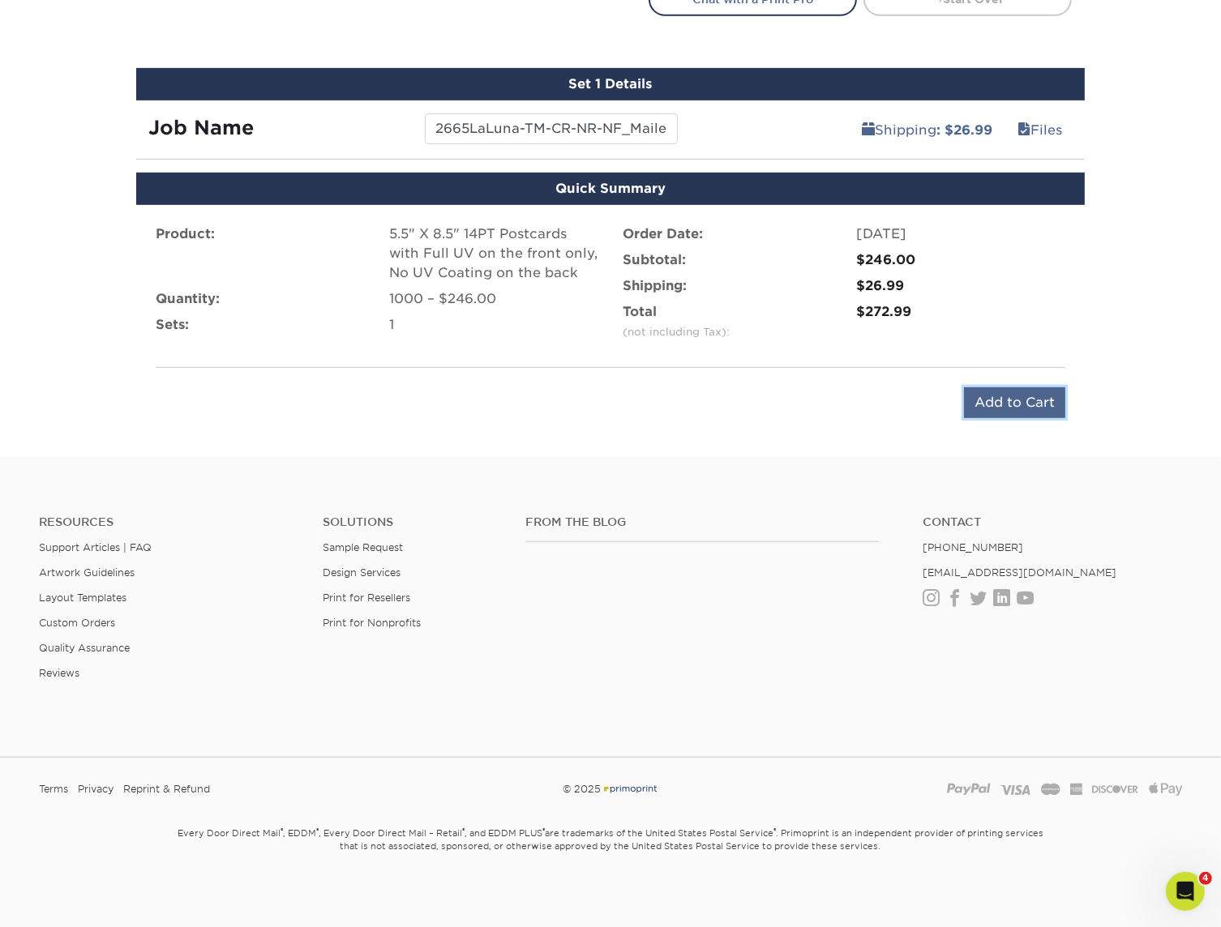
click at [1008, 407] on input "Add to Cart" at bounding box center [1014, 402] width 101 height 31
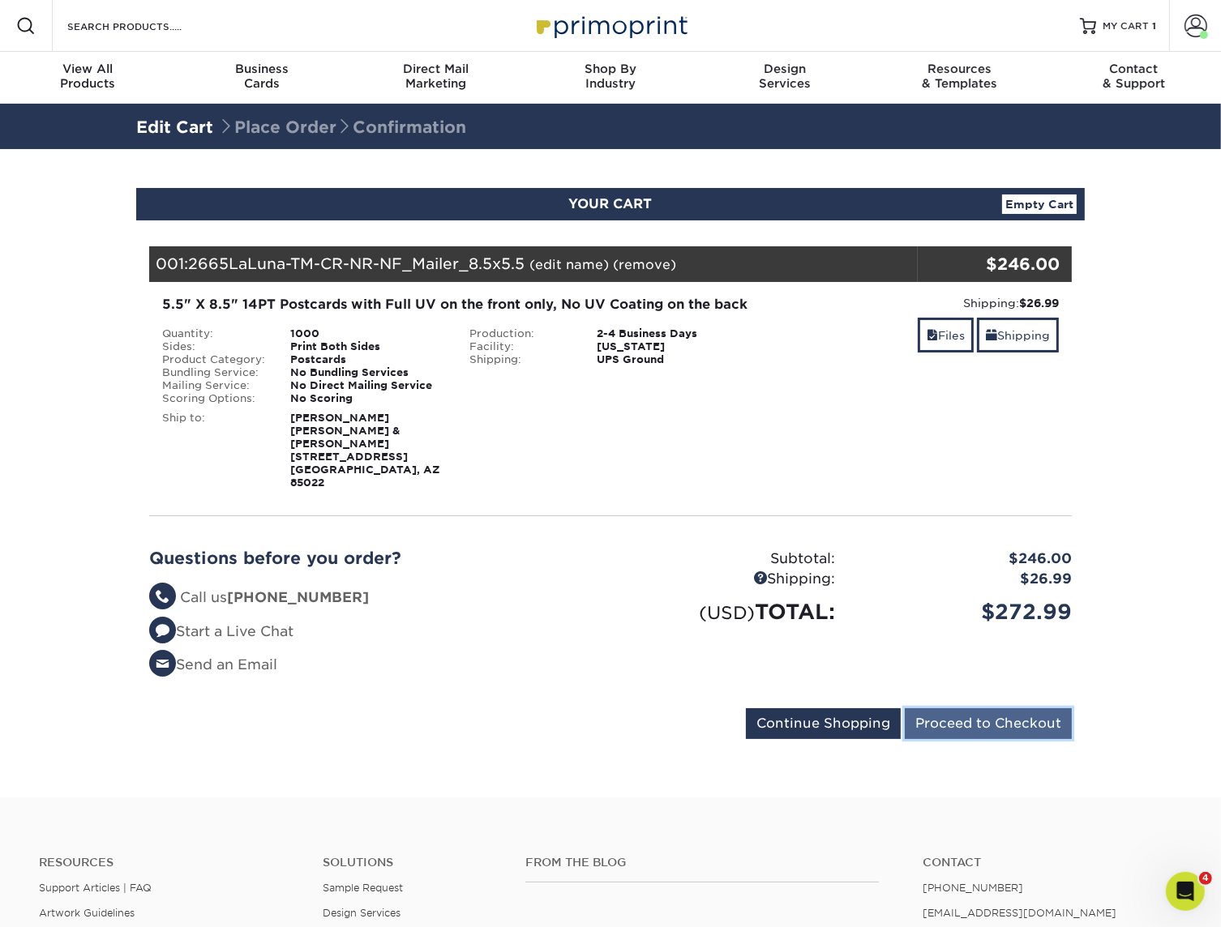
click at [971, 708] on input "Proceed to Checkout" at bounding box center [988, 723] width 167 height 31
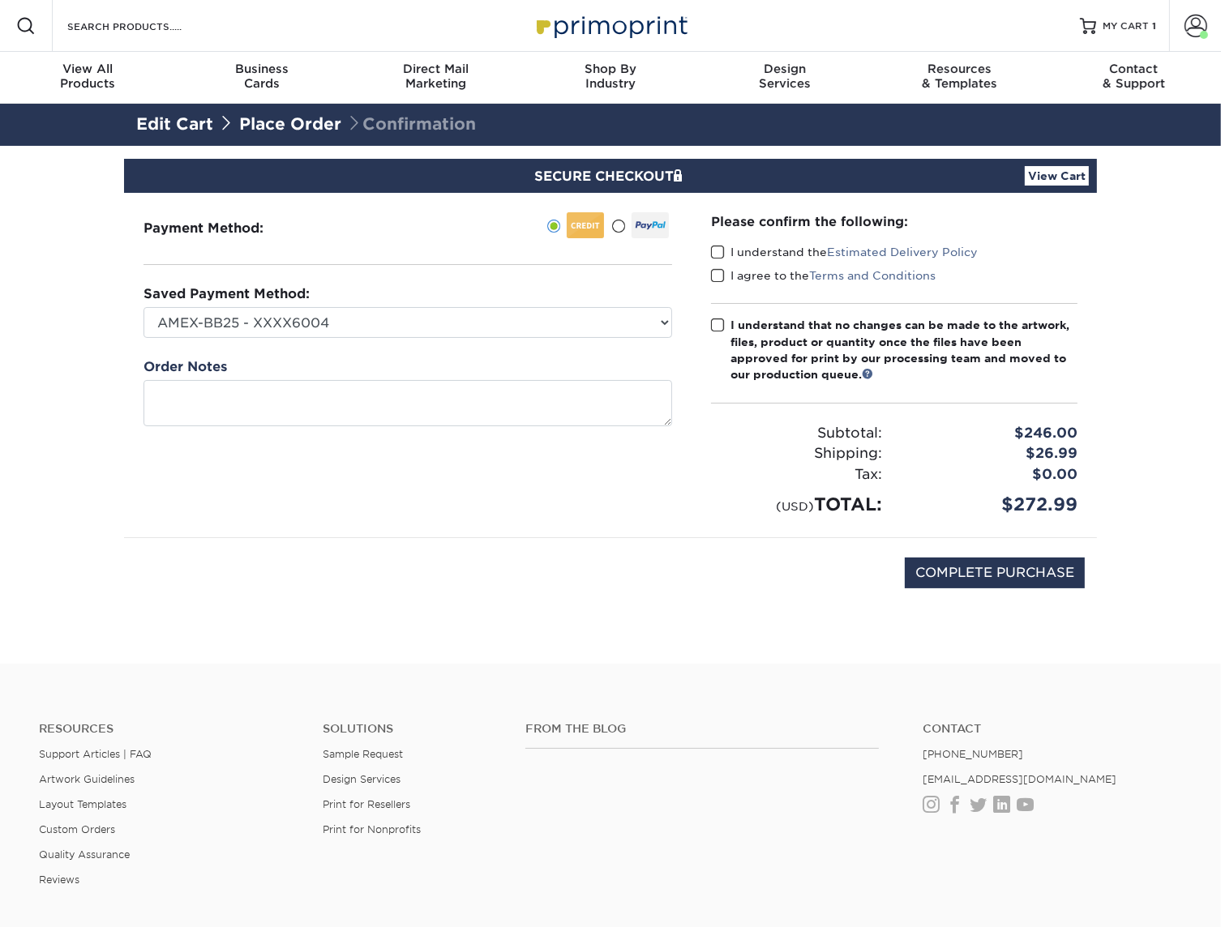
drag, startPoint x: 722, startPoint y: 245, endPoint x: 723, endPoint y: 259, distance: 14.6
click at [721, 246] on span at bounding box center [718, 252] width 14 height 15
click at [0, 0] on input "I understand the Estimated Delivery Policy" at bounding box center [0, 0] width 0 height 0
click at [722, 276] on span at bounding box center [718, 275] width 14 height 15
click at [0, 0] on input "I agree to the Terms and Conditions" at bounding box center [0, 0] width 0 height 0
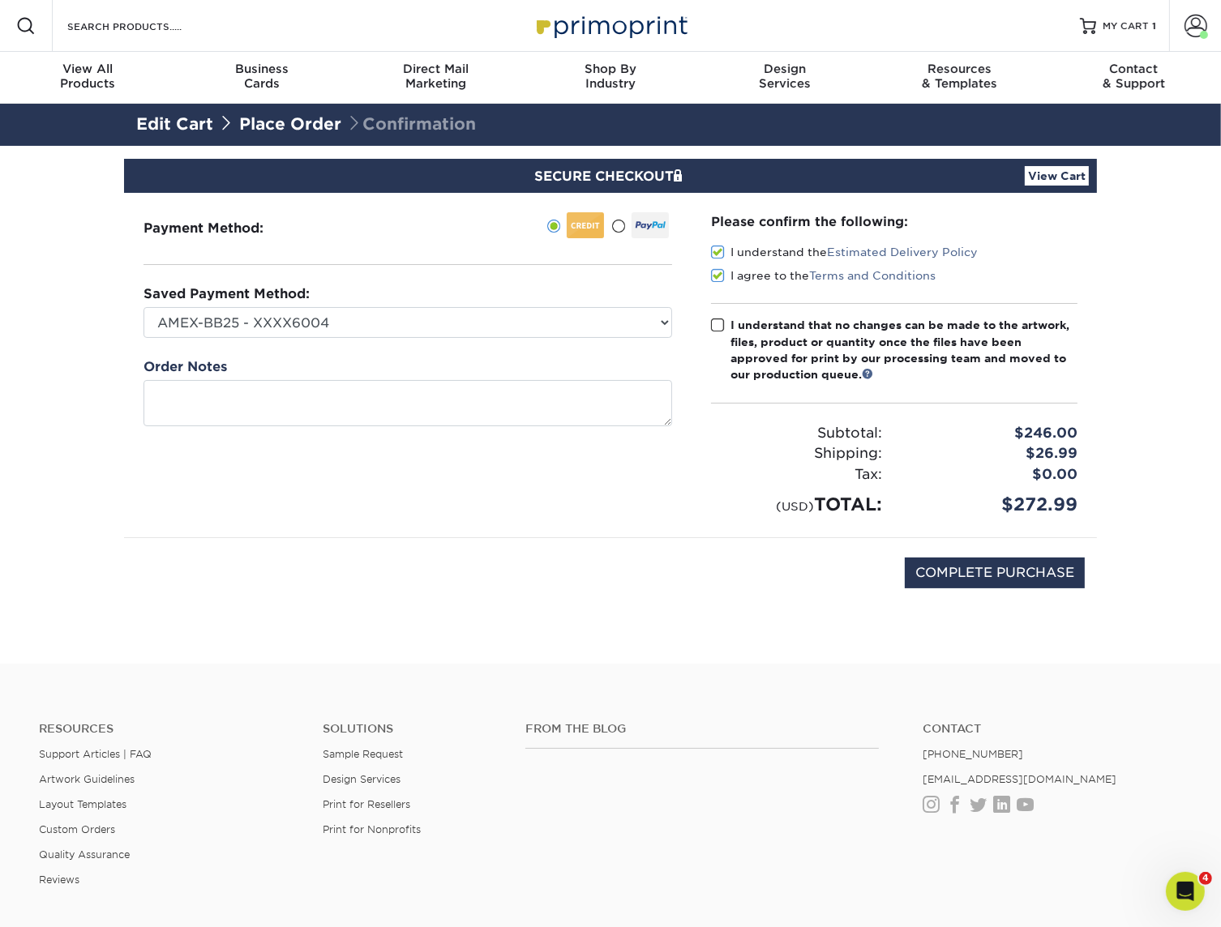
click at [713, 328] on span at bounding box center [718, 325] width 14 height 15
click at [0, 0] on input "I understand that no changes can be made to the artwork, files, product or quan…" at bounding box center [0, 0] width 0 height 0
click at [960, 581] on input "COMPLETE PURCHASE" at bounding box center [995, 573] width 180 height 31
type input "PROCESSING, PLEASE WAIT..."
